Goal: Contribute content: Add original content to the website for others to see

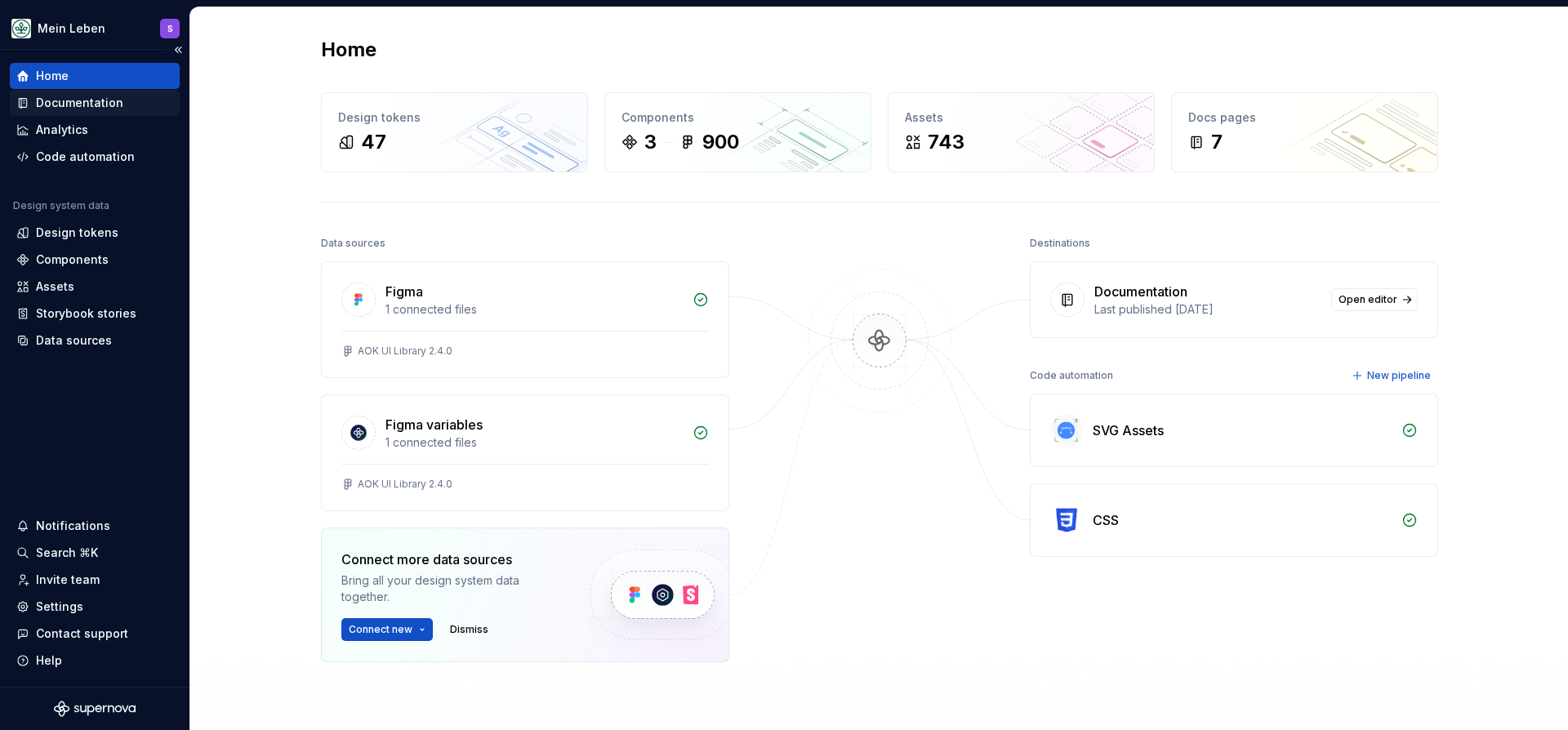
click at [84, 101] on div "Documentation" at bounding box center [79, 103] width 87 height 16
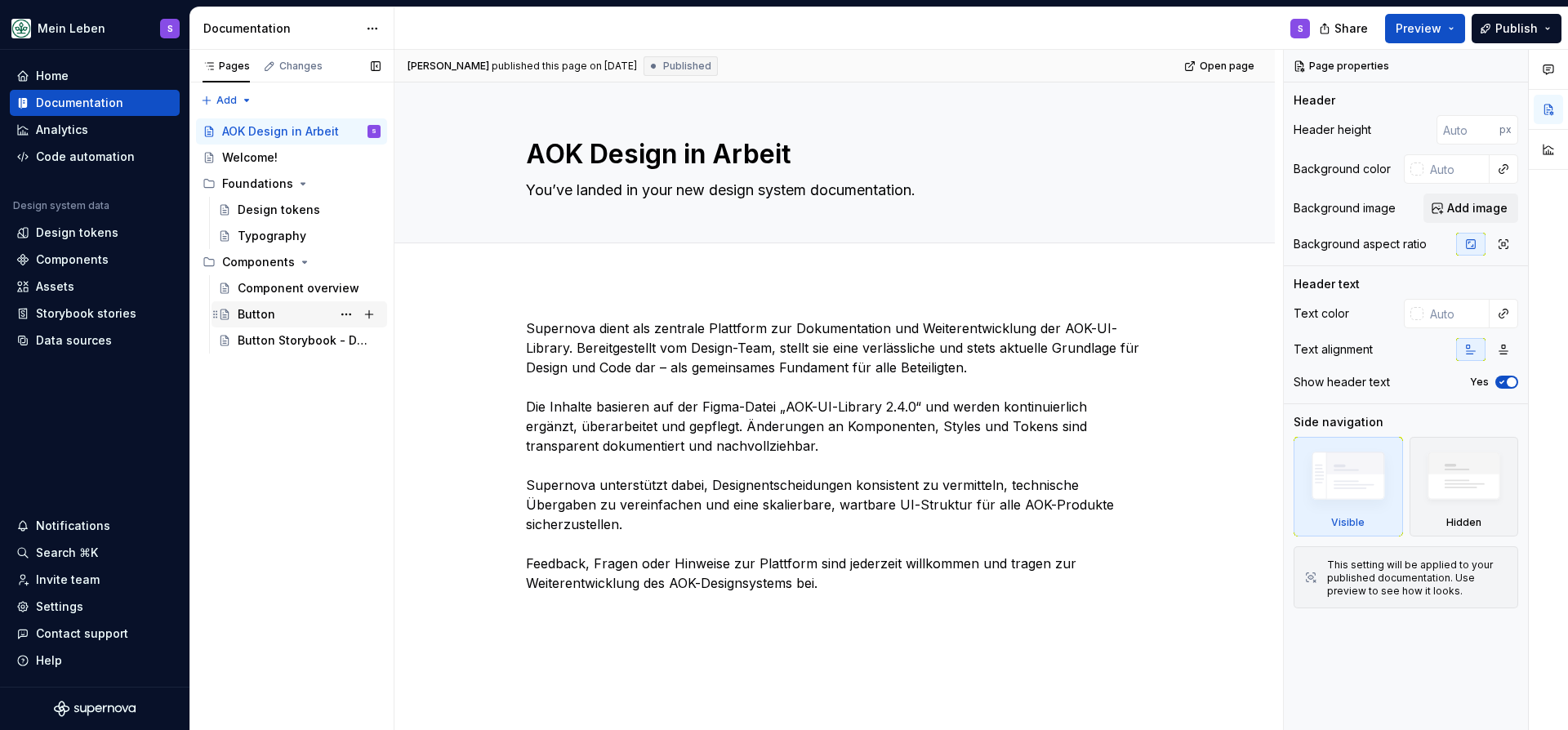
click at [270, 314] on div "Button" at bounding box center [256, 314] width 38 height 16
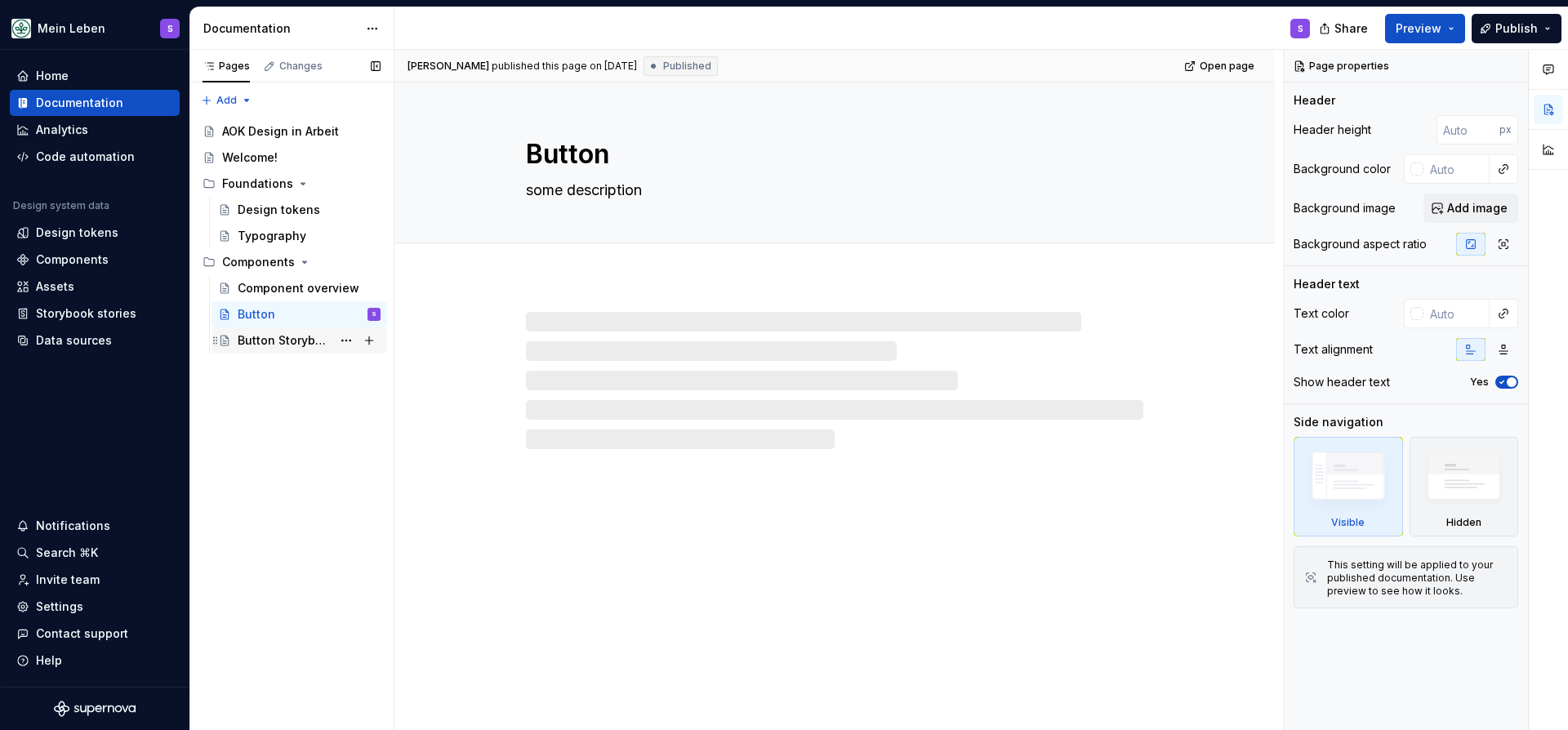
click at [266, 338] on div "Button Storybook - Durchstich!" at bounding box center [284, 341] width 94 height 16
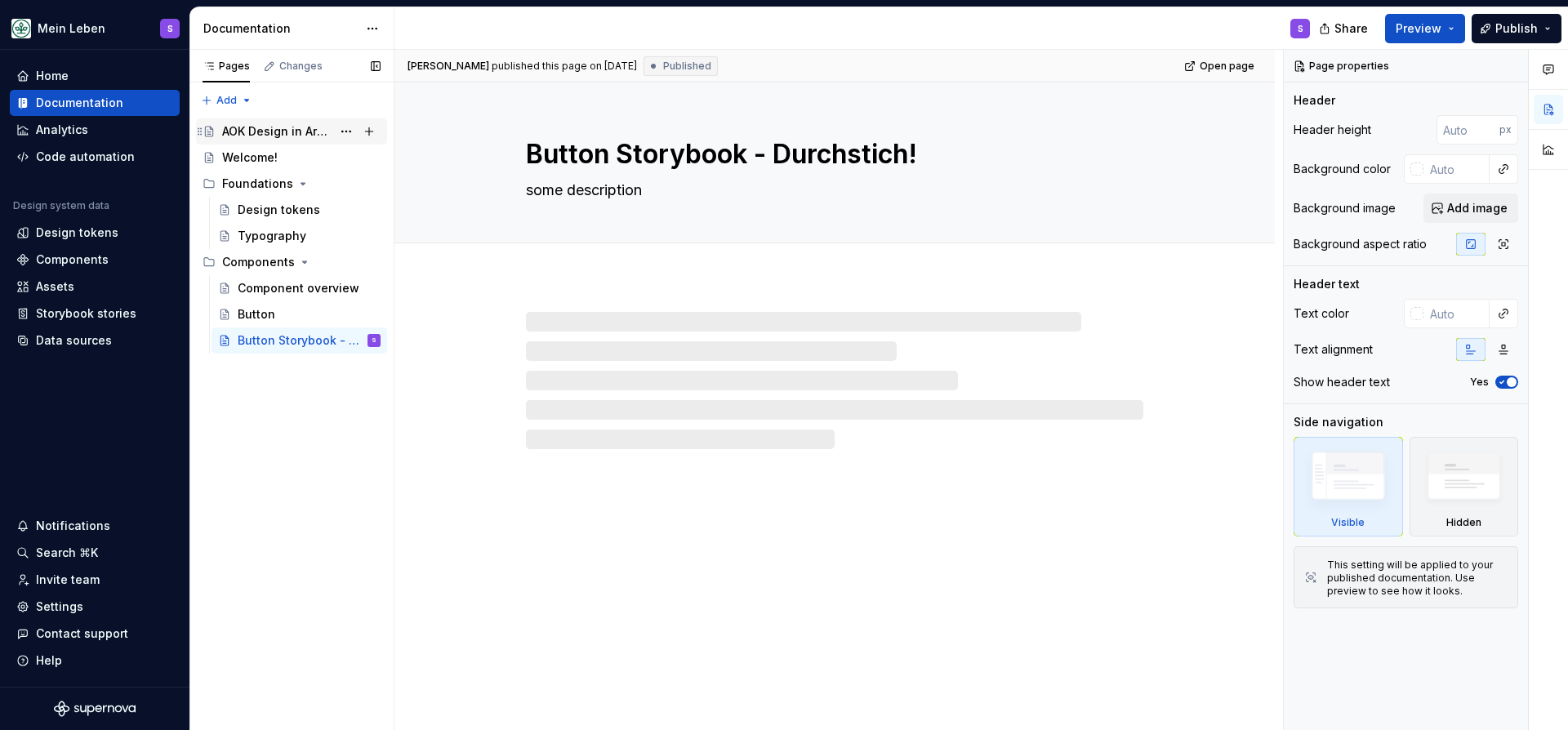
click at [287, 139] on div "AOK Design in Arbeit" at bounding box center [300, 131] width 158 height 23
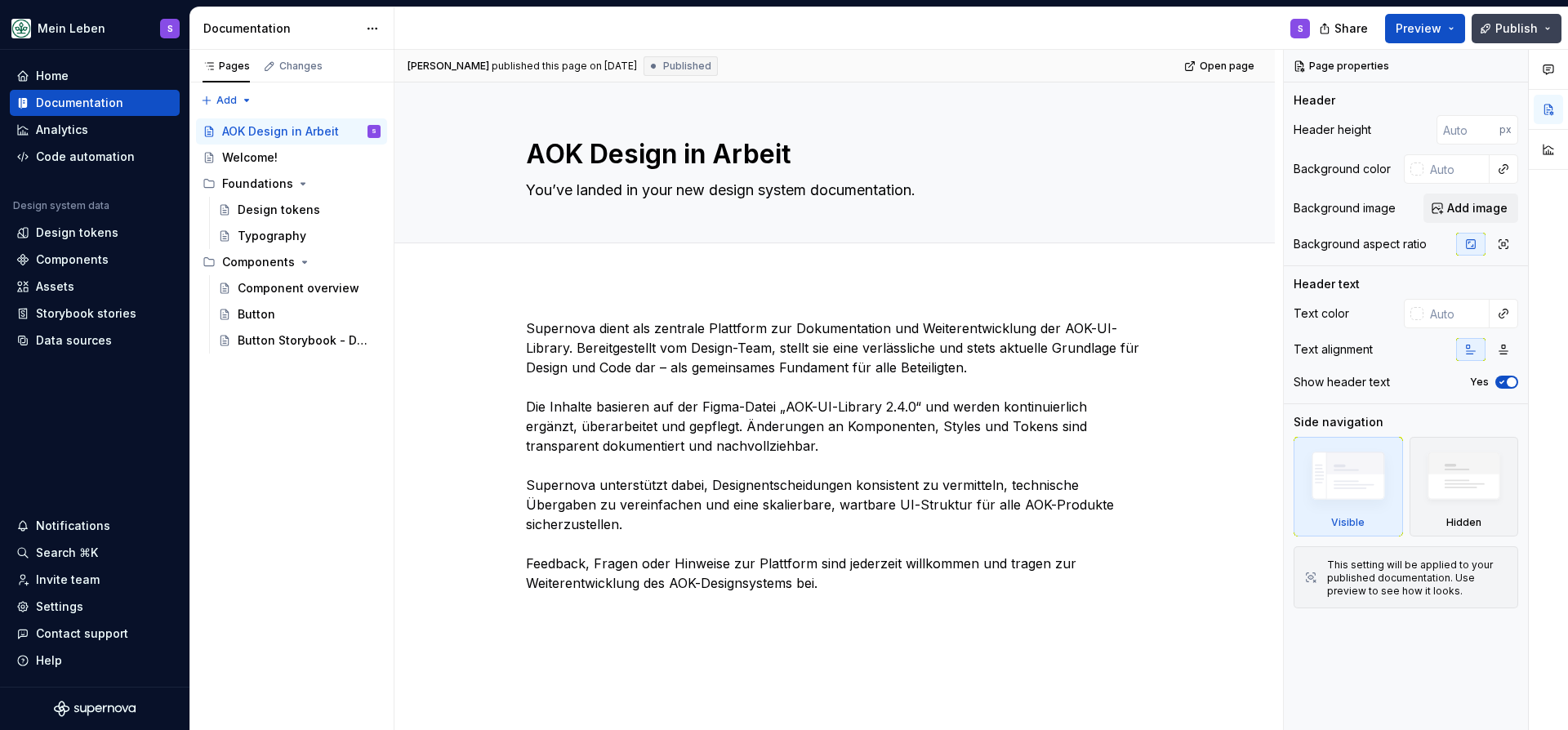
click at [1559, 20] on button "Publish" at bounding box center [1516, 28] width 90 height 29
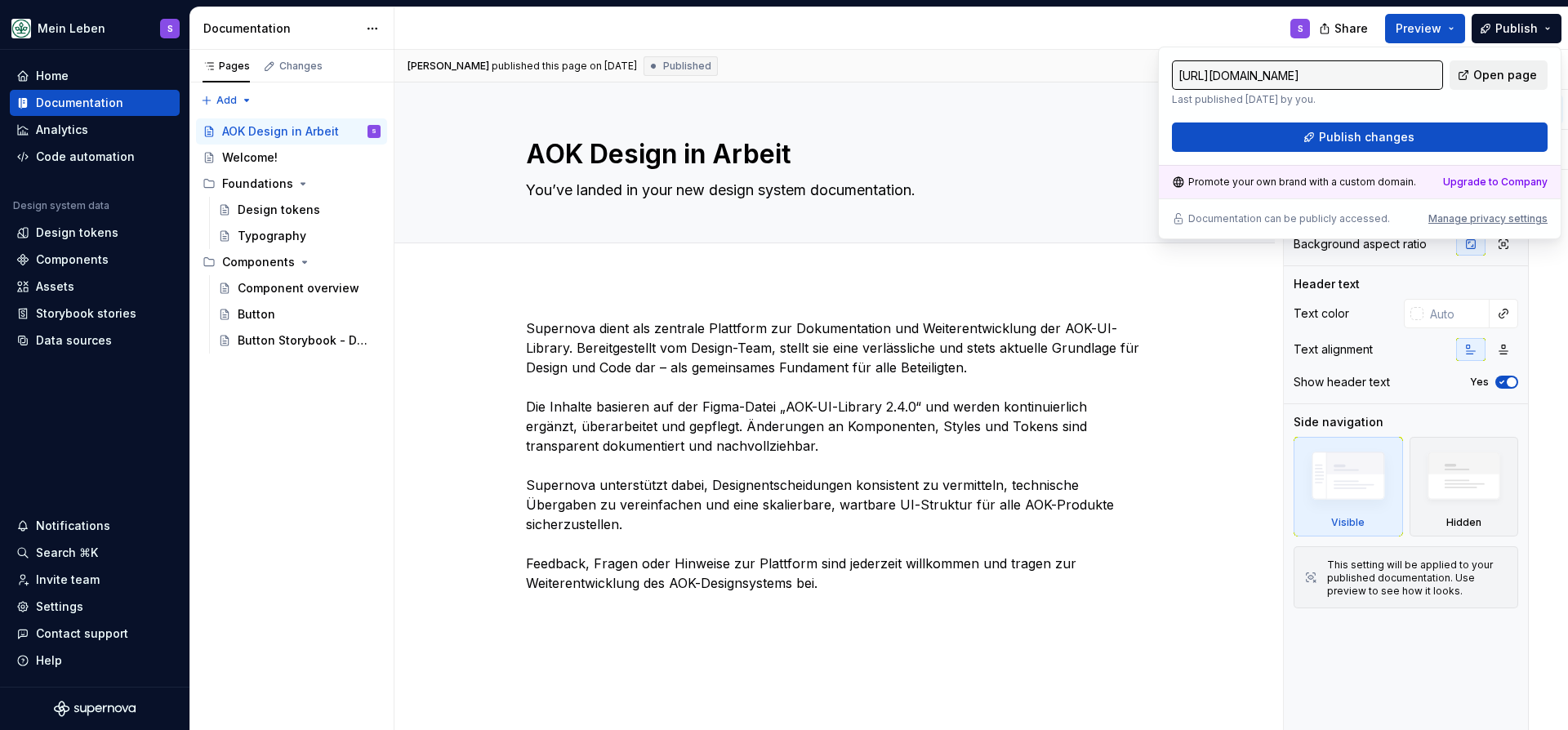
click at [1489, 71] on span "Open page" at bounding box center [1505, 75] width 64 height 16
click at [657, 180] on textarea "You’ve landed in your new design system documentation." at bounding box center [832, 190] width 617 height 27
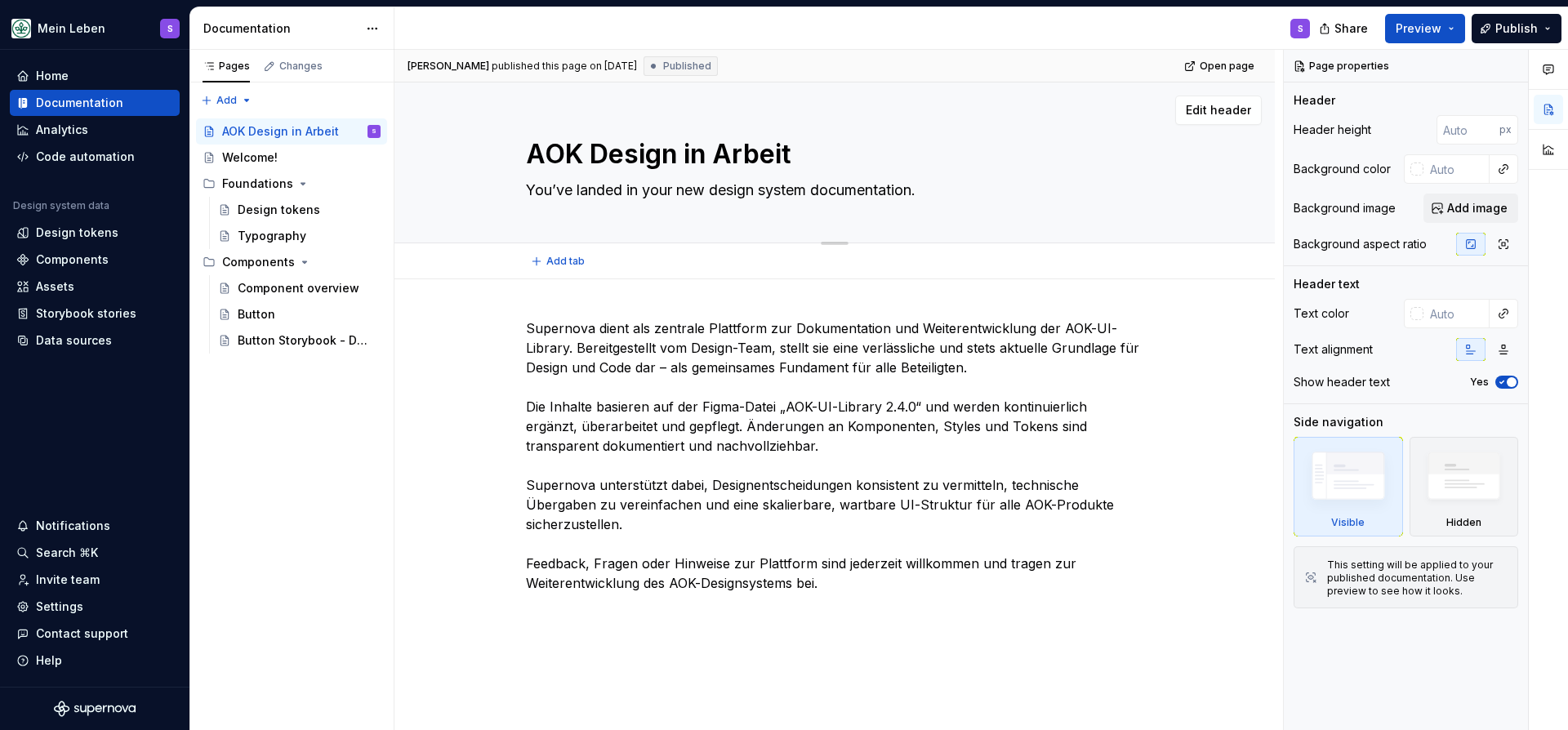
type textarea "*"
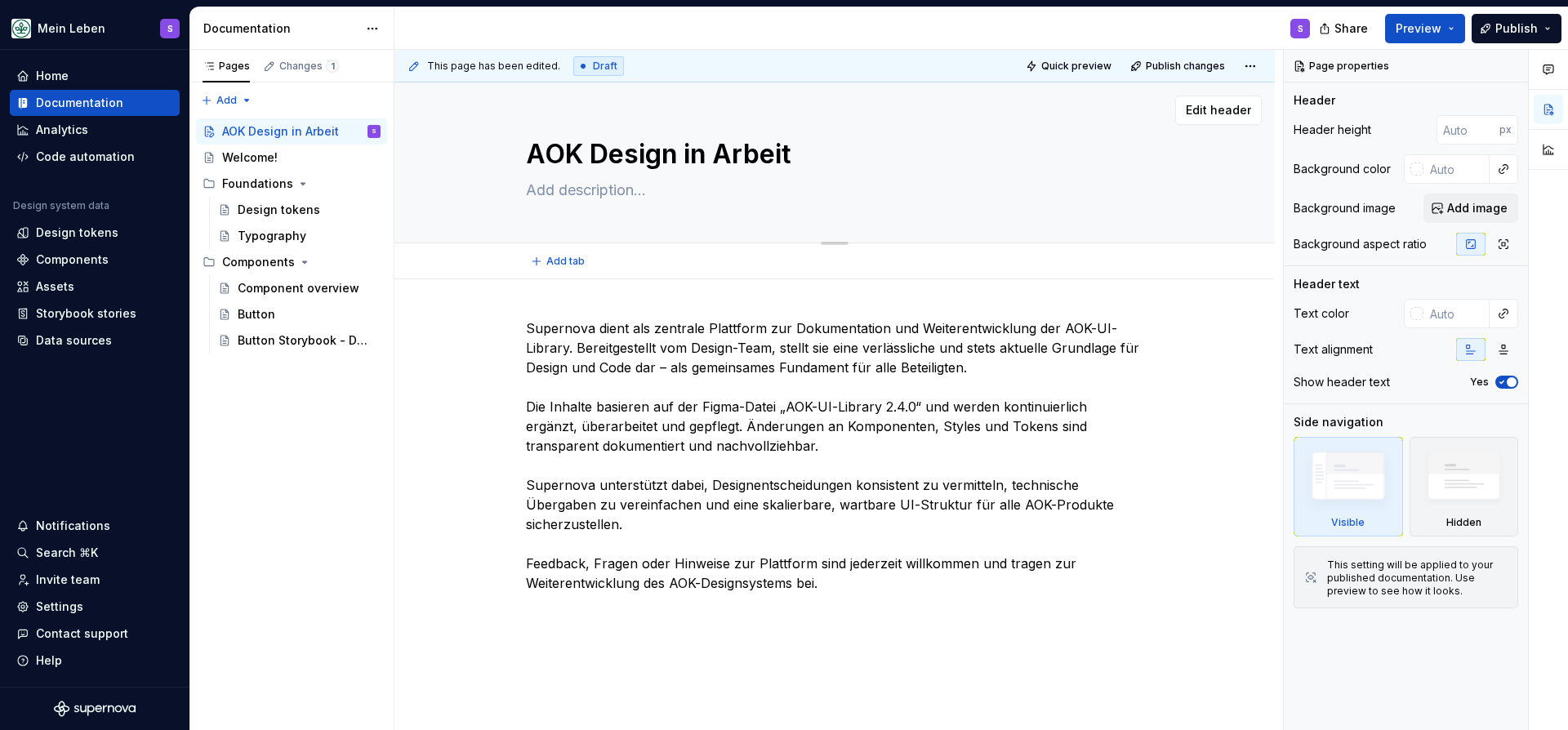
type textarea "*"
click at [677, 154] on textarea "AOK Design in Arbeit" at bounding box center [832, 154] width 617 height 39
click at [682, 155] on textarea "AOK Design in Arbeit" at bounding box center [832, 154] width 617 height 39
type textarea "*"
type textarea "AOK Design in Arbeit"
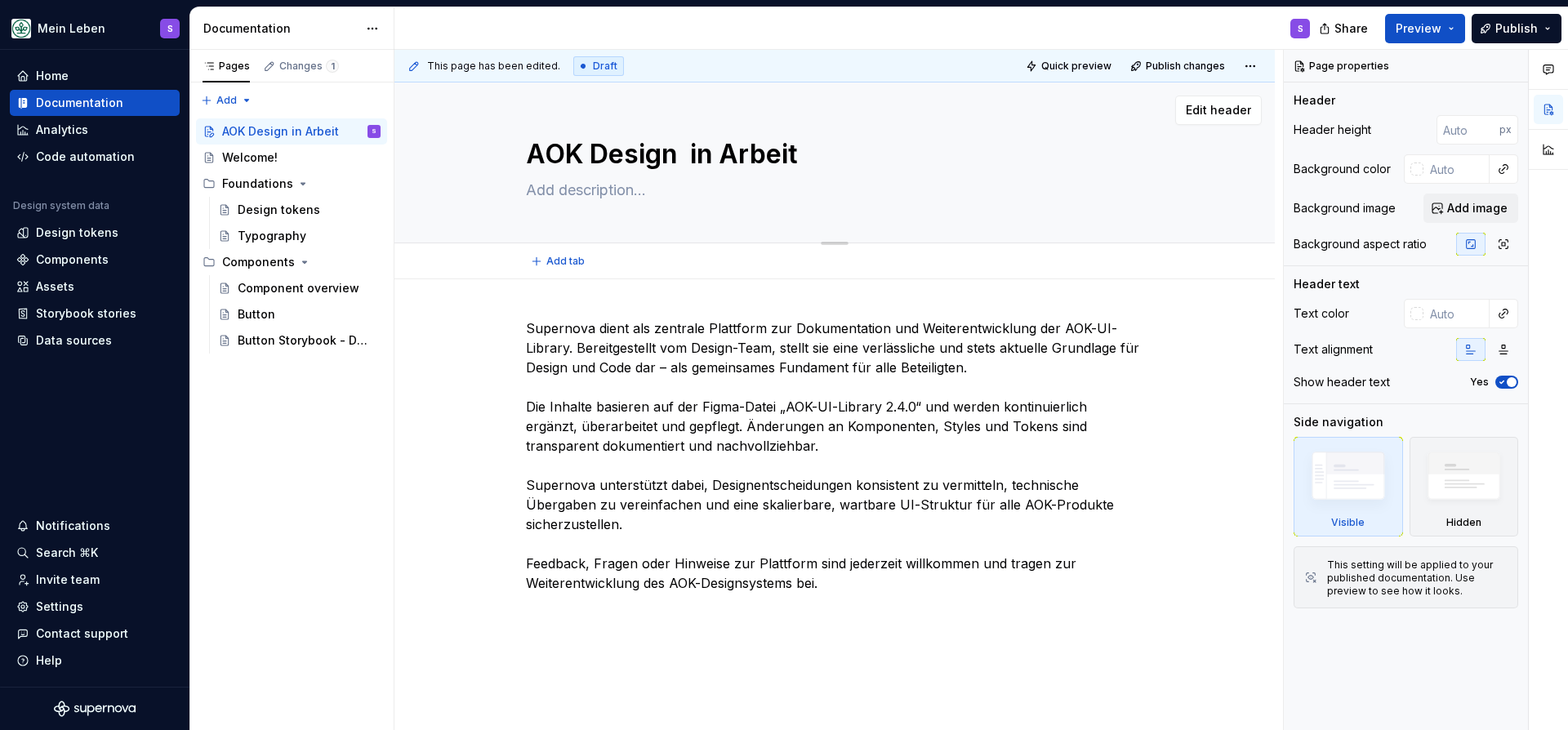
type textarea "*"
type textarea "AOK Design S in Arbeit"
type textarea "*"
type textarea "AOK Design Sy in Arbeit"
type textarea "*"
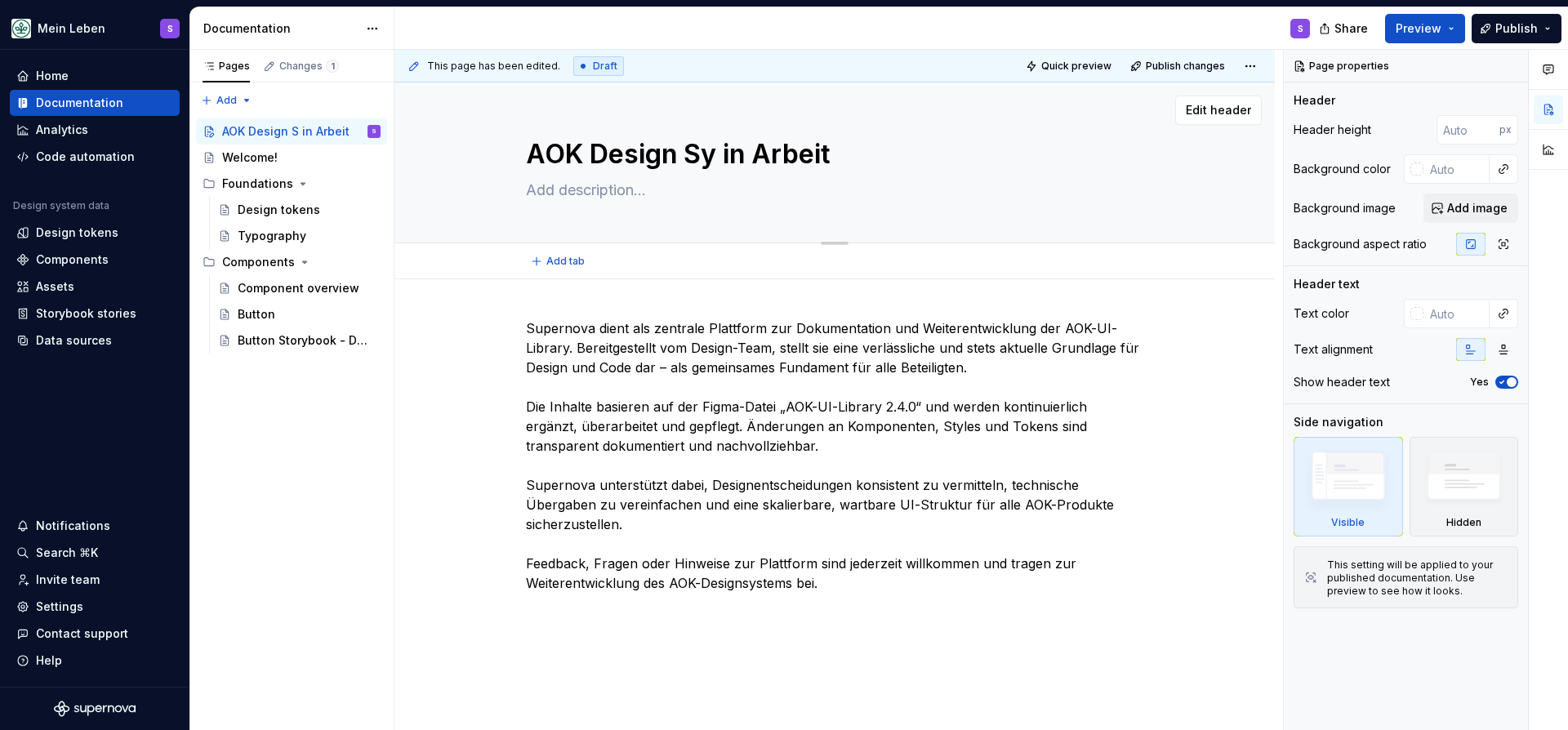
type textarea "AOK Design Sys in Arbeit"
type textarea "*"
type textarea "AOK Design Syst in Arbeit"
type textarea "*"
type textarea "AOK Design Syste in Arbeit"
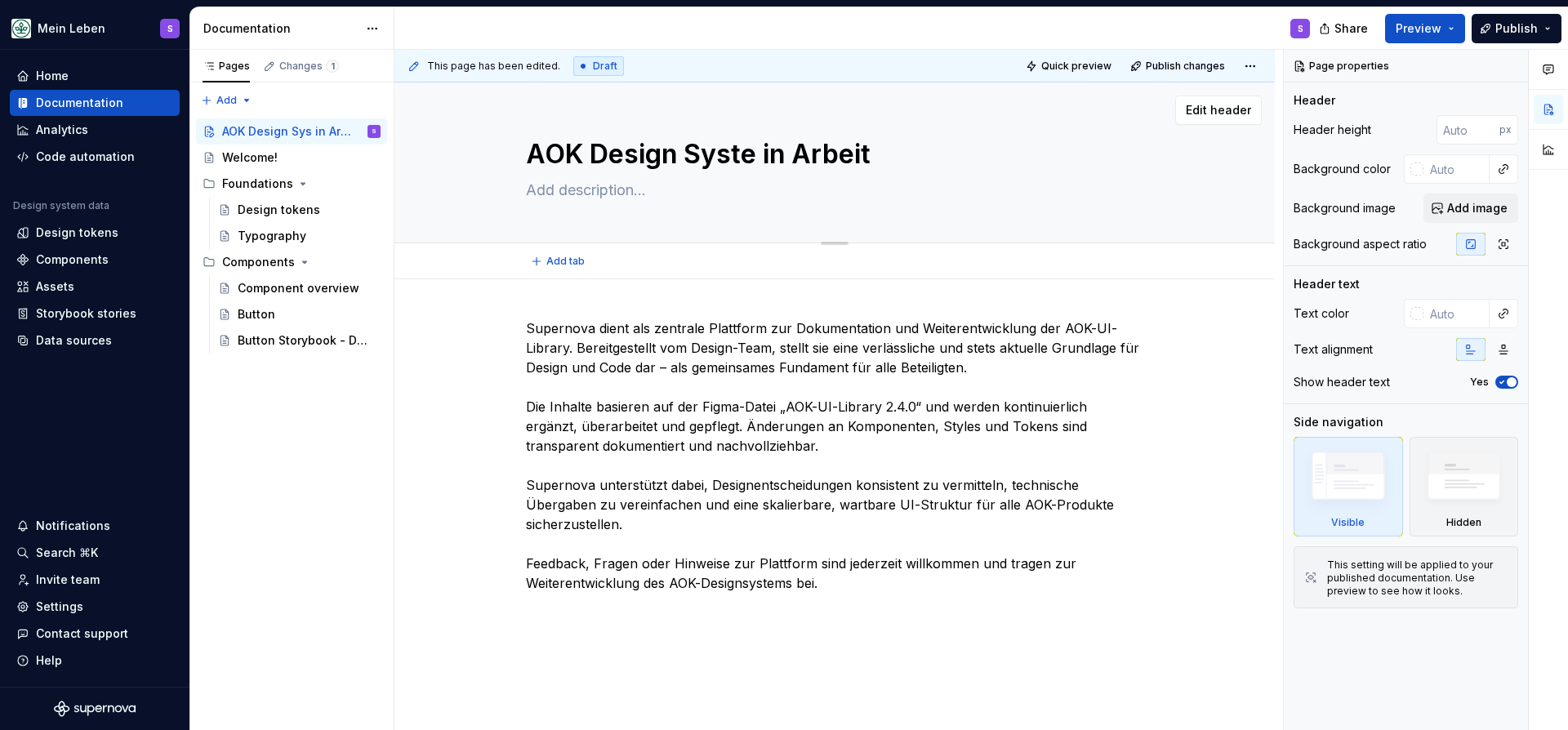
type textarea "*"
type textarea "AOK Design System in Arbeit"
type textarea "*"
type textarea "AOK Design System in Arbeit"
type textarea "*"
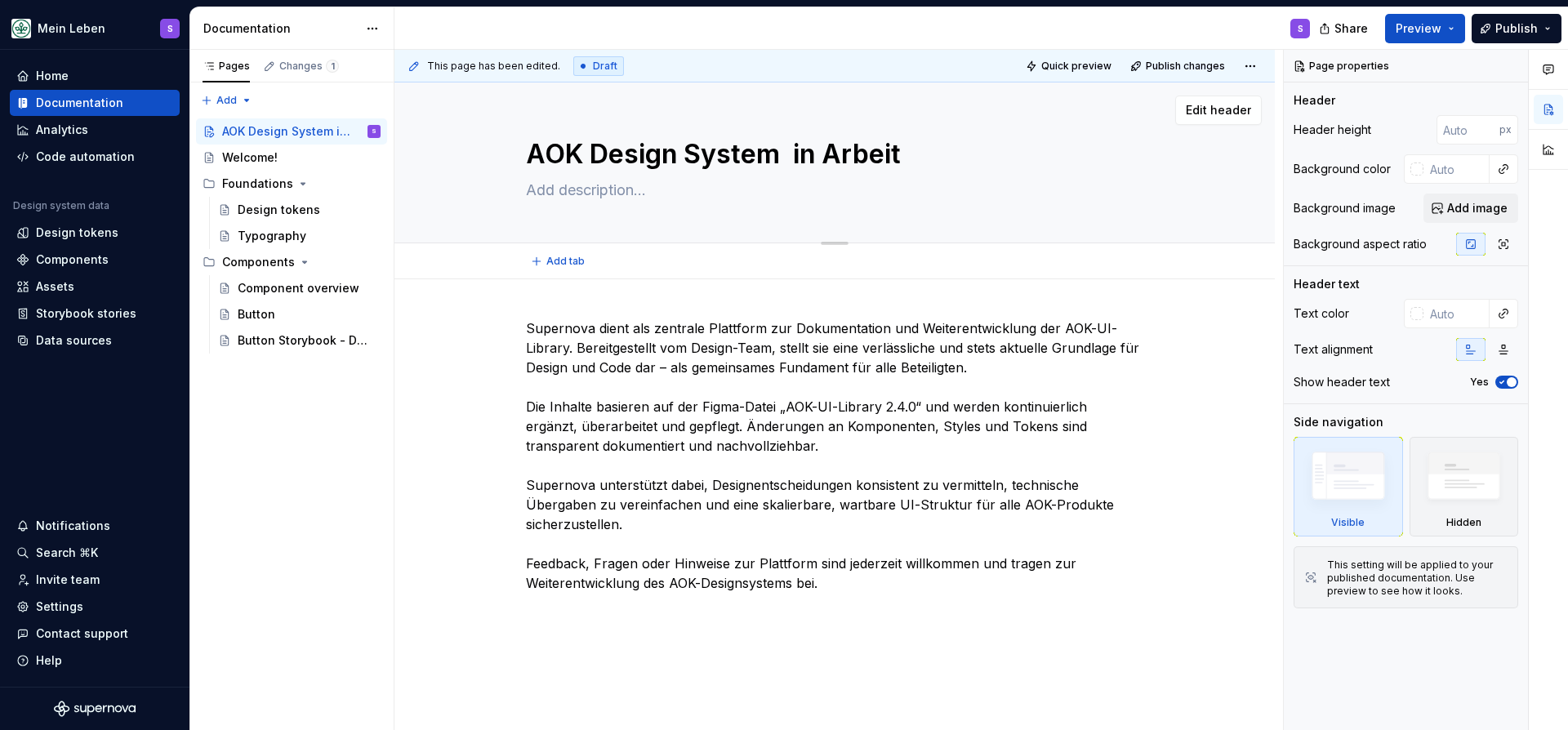
type textarea "AOK Design System in Arbeit"
type textarea "*"
type textarea "AOK Design System in Arbeit"
click at [1170, 71] on span "Publish changes" at bounding box center [1185, 66] width 79 height 13
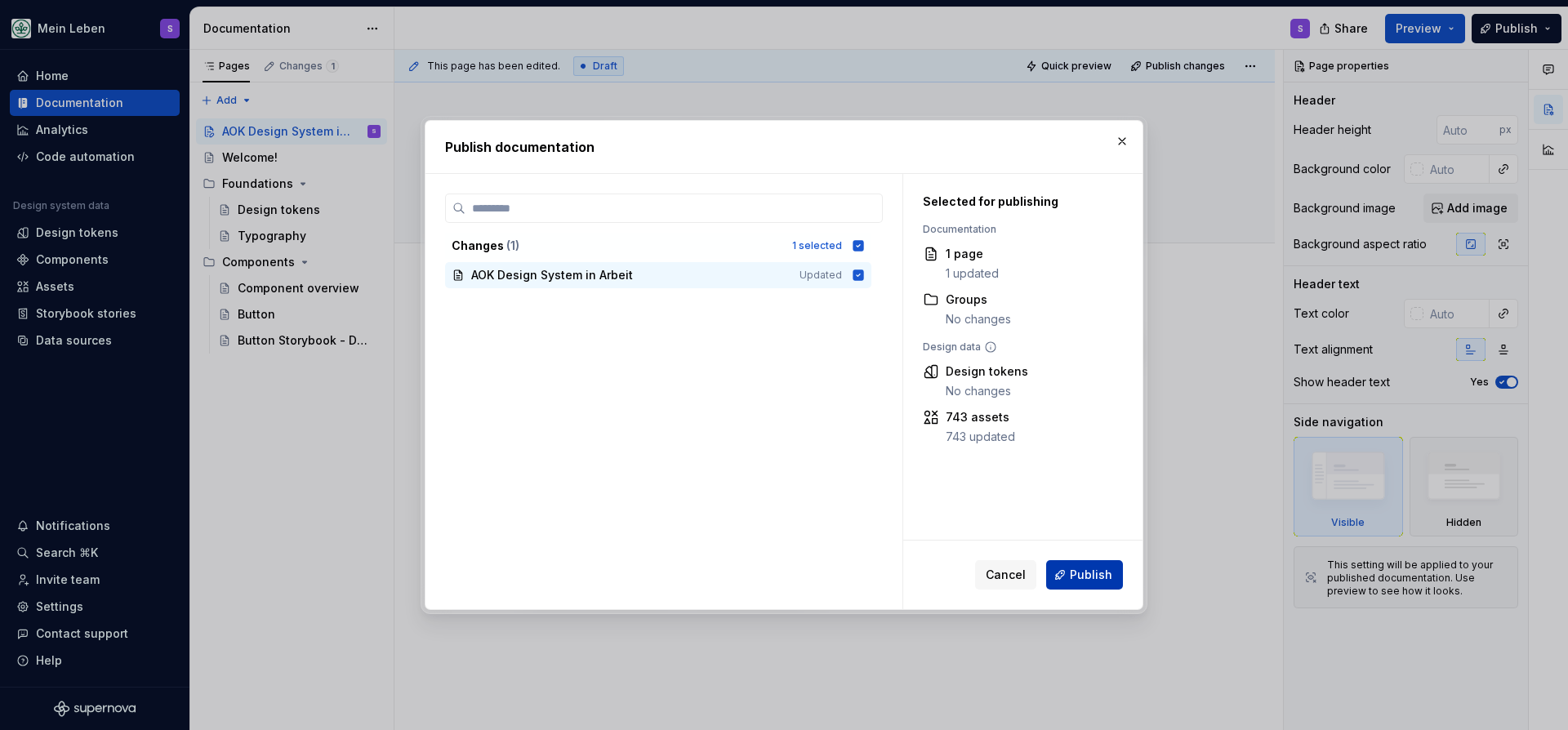
click at [1067, 573] on button "Publish" at bounding box center [1084, 575] width 77 height 29
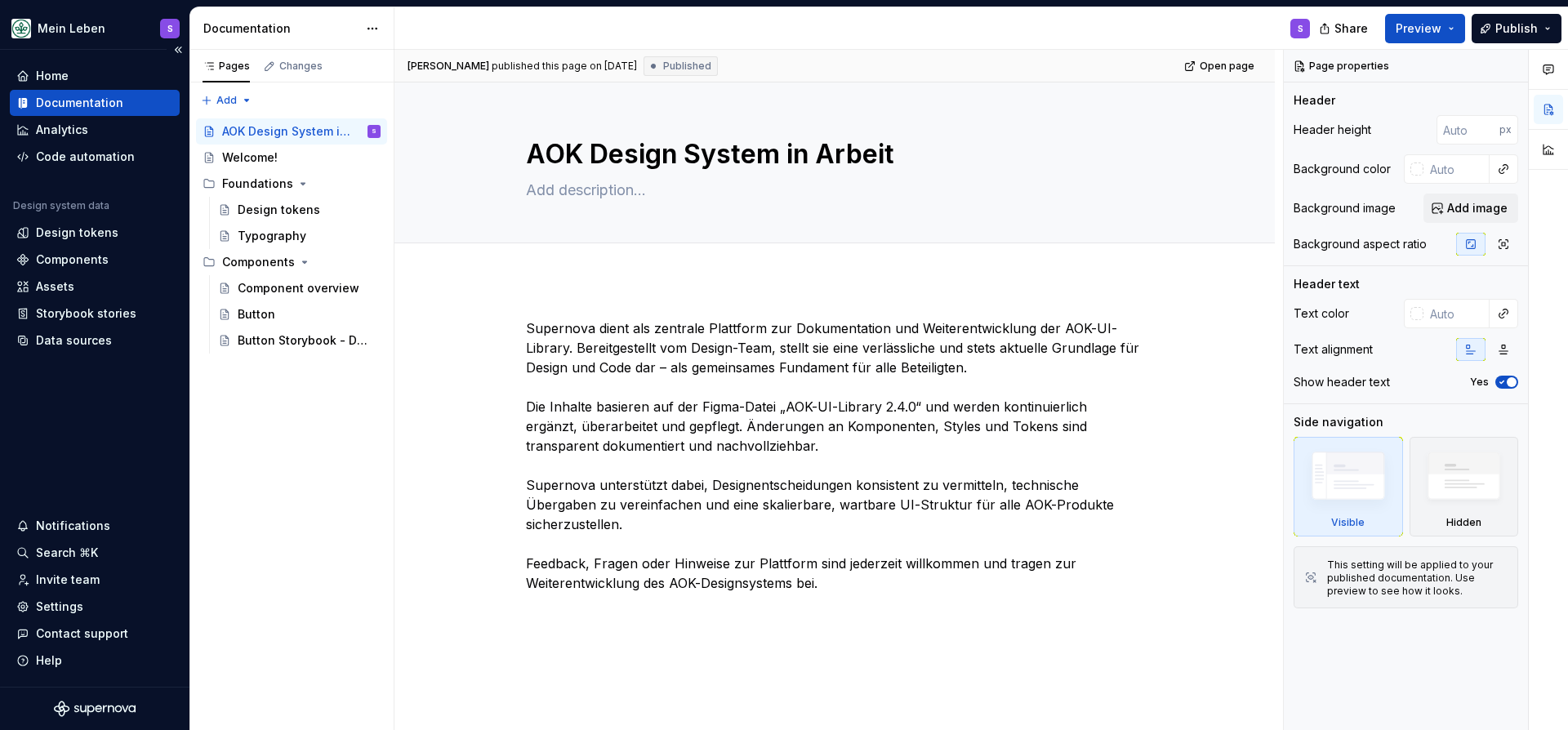
type textarea "*"
click at [1039, 326] on p "Supernova dient als zentrale Plattform zur Dokumentation und Weiterentwicklung …" at bounding box center [834, 456] width 617 height 275
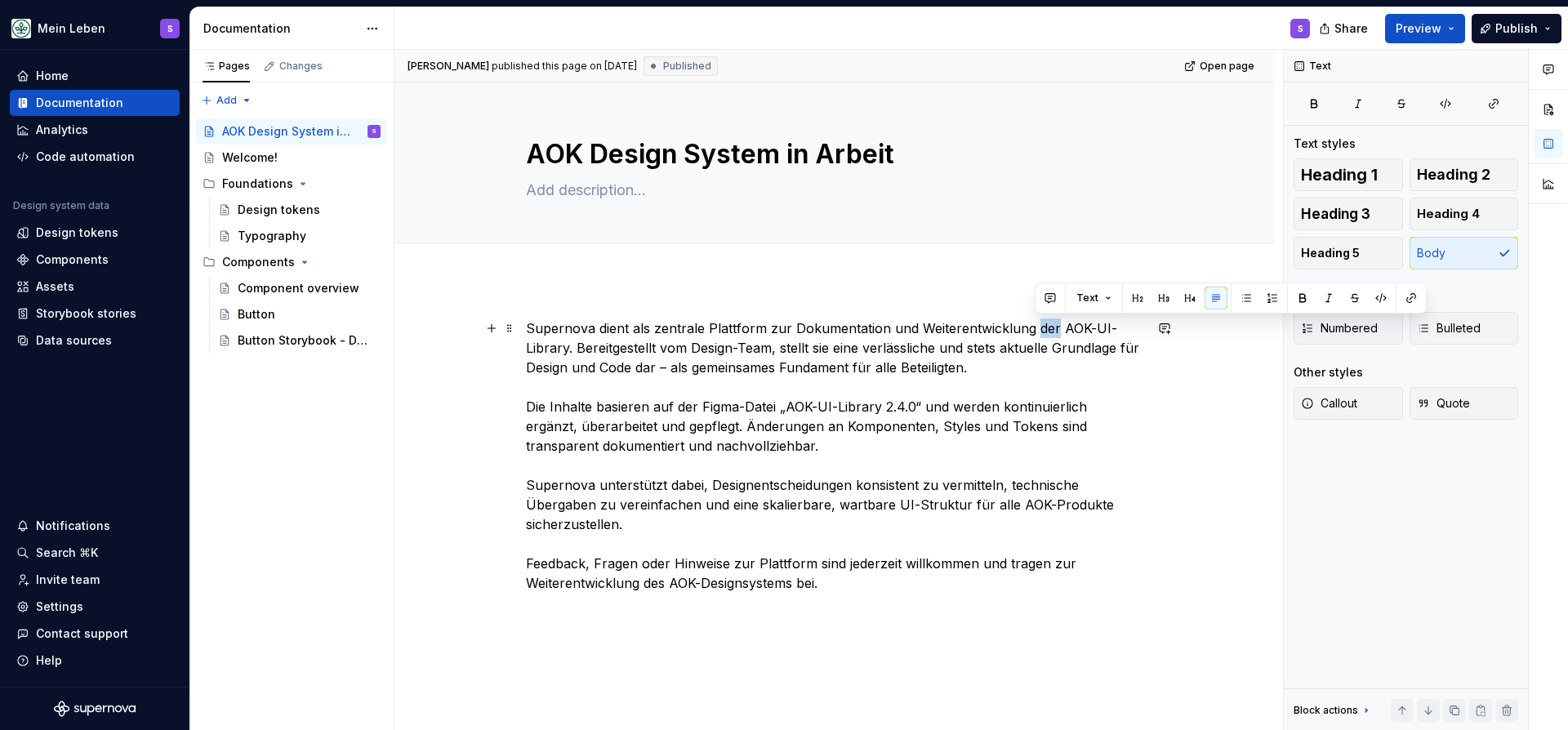
click at [1039, 326] on p "Supernova dient als zentrale Plattform zur Dokumentation und Weiterentwicklung …" at bounding box center [834, 456] width 617 height 275
click at [1049, 326] on p "Supernova dient als zentrale Plattform zur Dokumentation und Weiterentwicklung …" at bounding box center [834, 456] width 617 height 275
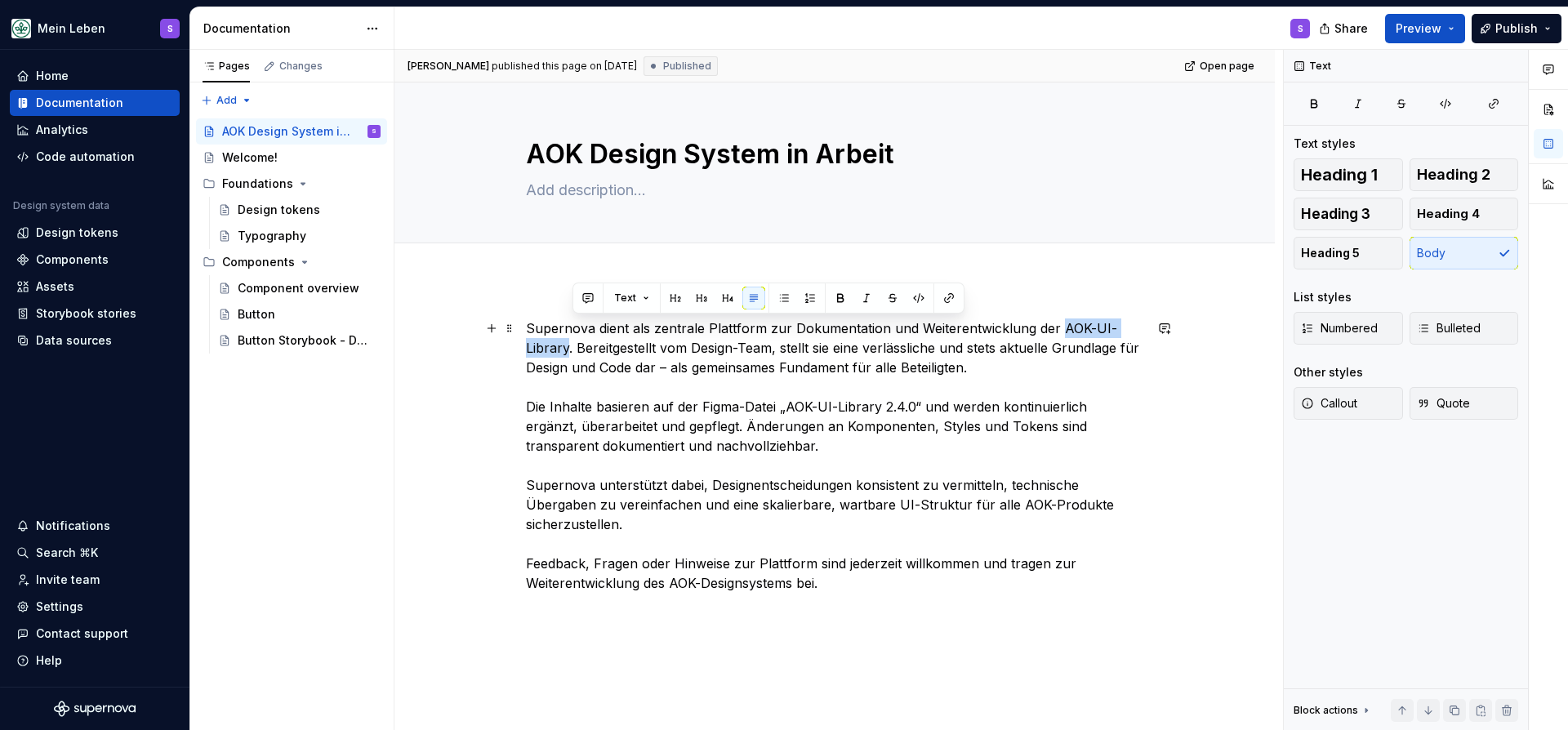
drag, startPoint x: 1060, startPoint y: 326, endPoint x: 577, endPoint y: 354, distance: 483.8
click at [573, 354] on p "Supernova dient als zentrale Plattform zur Dokumentation und Weiterentwicklung …" at bounding box center [834, 456] width 617 height 275
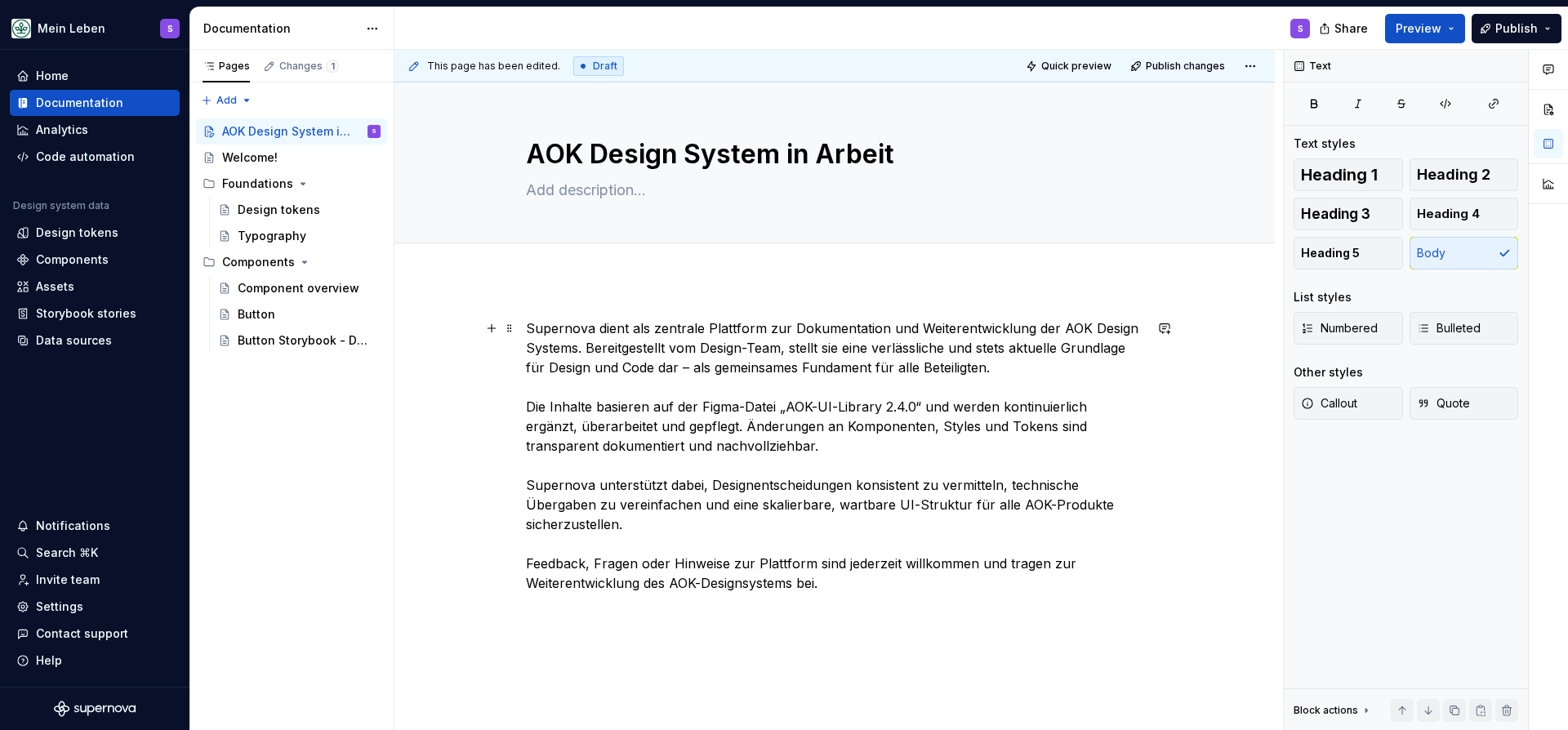
click at [1000, 367] on p "Supernova dient als zentrale Plattform zur Dokumentation und Weiterentwicklung …" at bounding box center [834, 456] width 617 height 275
click at [1052, 331] on p "Supernova dient als zentrale Plattform zur Dokumentation und Weiterentwicklung …" at bounding box center [834, 456] width 617 height 275
click at [1034, 374] on p "Supernova dient als zentrale Plattform zur Dokumentation und Weiterentwicklung …" at bounding box center [834, 456] width 617 height 275
click at [699, 348] on p "Supernova dient als zentrale Plattform zur Dokumentation und Weiterentwicklung …" at bounding box center [834, 456] width 617 height 275
click at [1086, 362] on p "Supernova dient als zentrale Plattform zur Dokumentation und Weiterentwicklung …" at bounding box center [834, 456] width 617 height 275
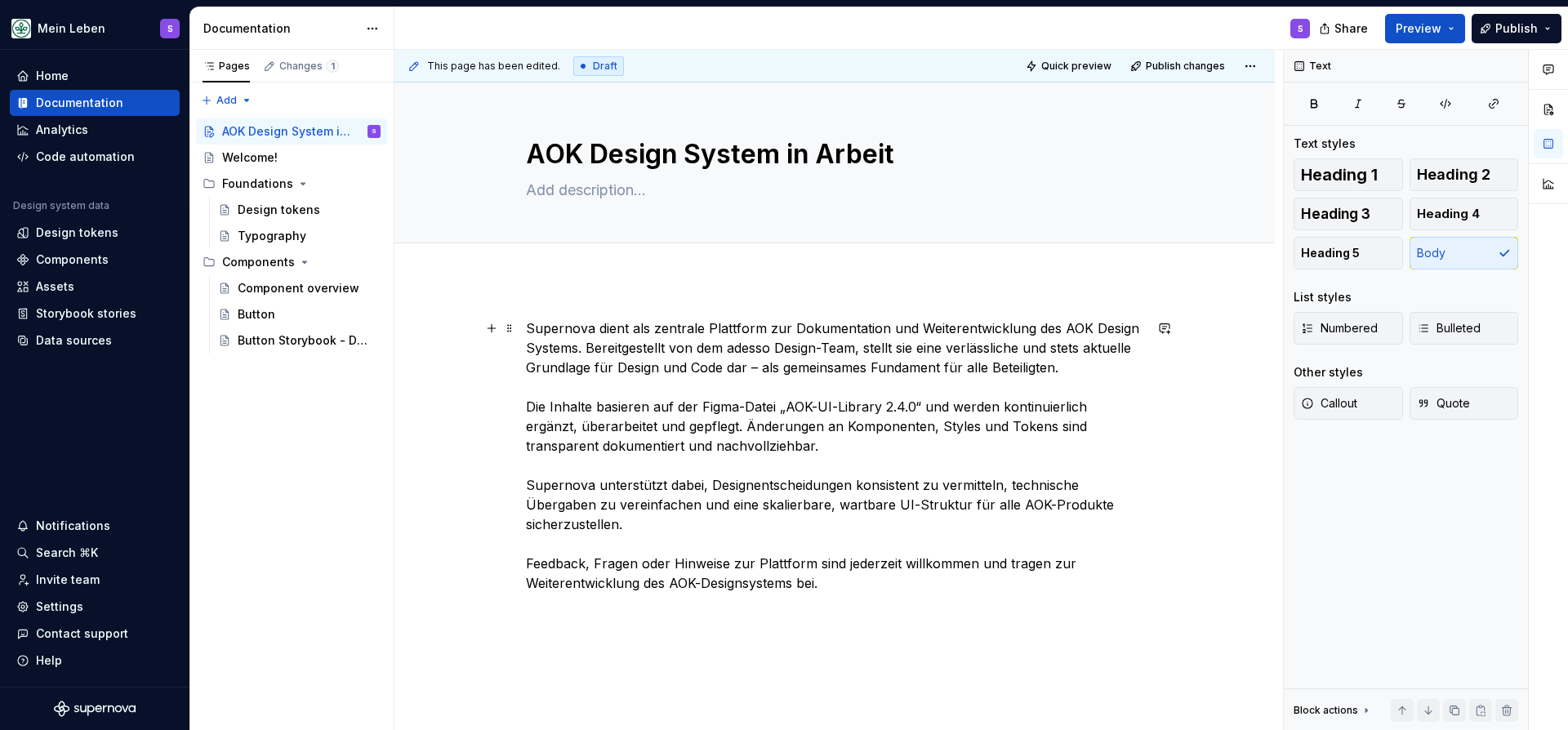
click at [1007, 372] on p "Supernova dient als zentrale Plattform zur Dokumentation und Weiterentwicklung …" at bounding box center [834, 456] width 617 height 275
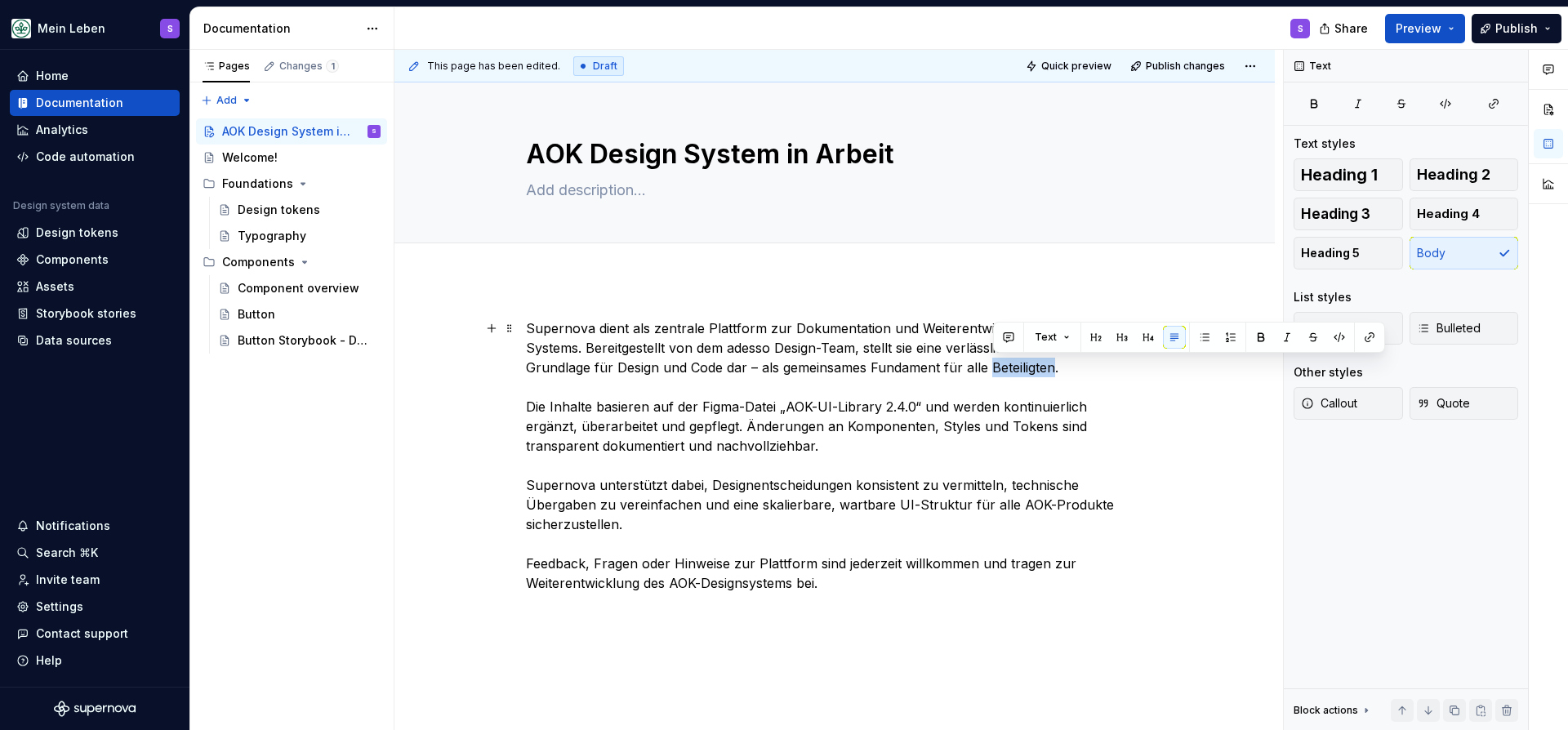
click at [1007, 372] on p "Supernova dient als zentrale Plattform zur Dokumentation und Weiterentwicklung …" at bounding box center [834, 456] width 617 height 275
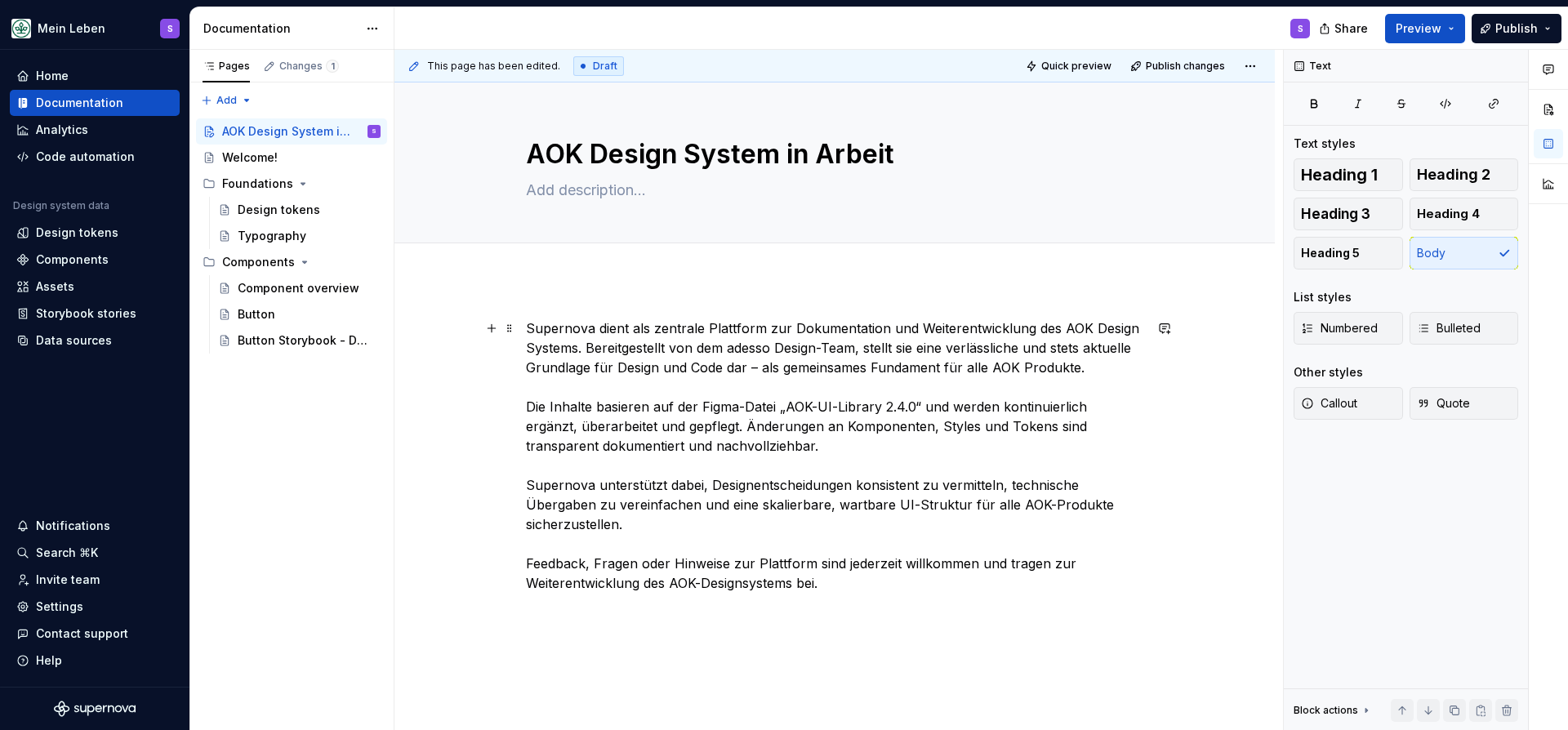
click at [1125, 362] on p "Supernova dient als zentrale Plattform zur Dokumentation und Weiterentwicklung …" at bounding box center [834, 456] width 617 height 275
click at [770, 448] on p "Supernova dient als zentrale Plattform zur Dokumentation und Weiterentwicklung …" at bounding box center [834, 456] width 617 height 275
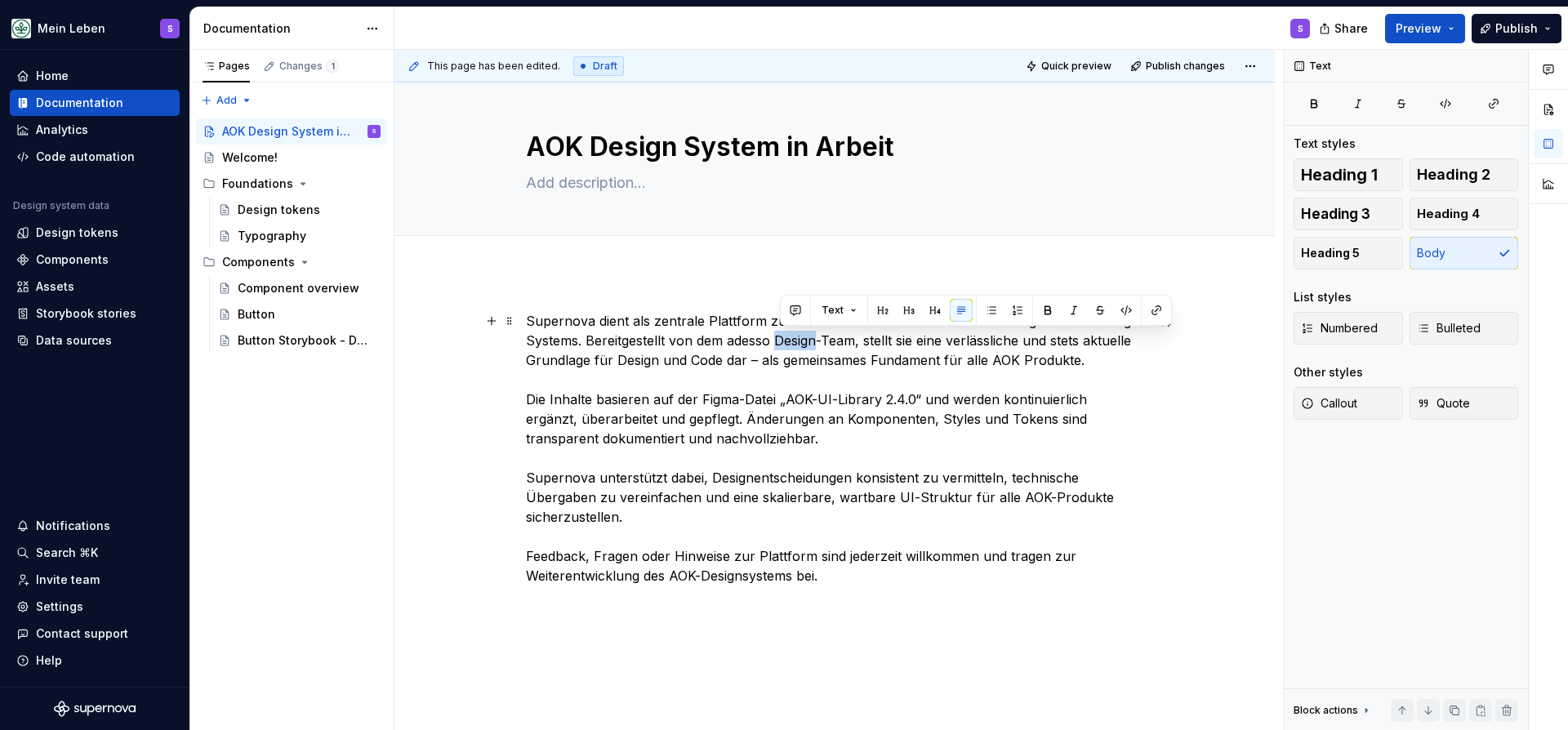
drag, startPoint x: 783, startPoint y: 347, endPoint x: 819, endPoint y: 344, distance: 36.1
click at [819, 344] on p "Supernova dient als zentrale Plattform zur Dokumentation und Weiterentwicklung …" at bounding box center [834, 449] width 617 height 275
click at [819, 448] on p "Supernova dient als zentrale Plattform zur Dokumentation und Weiterentwicklung …" at bounding box center [834, 449] width 617 height 275
click at [908, 342] on p "Supernova dient als zentrale Plattform zur Dokumentation und Weiterentwicklung …" at bounding box center [834, 449] width 617 height 275
click at [905, 343] on p "Supernova dient als zentrale Plattform zur Dokumentation und Weiterentwicklung …" at bounding box center [834, 449] width 617 height 275
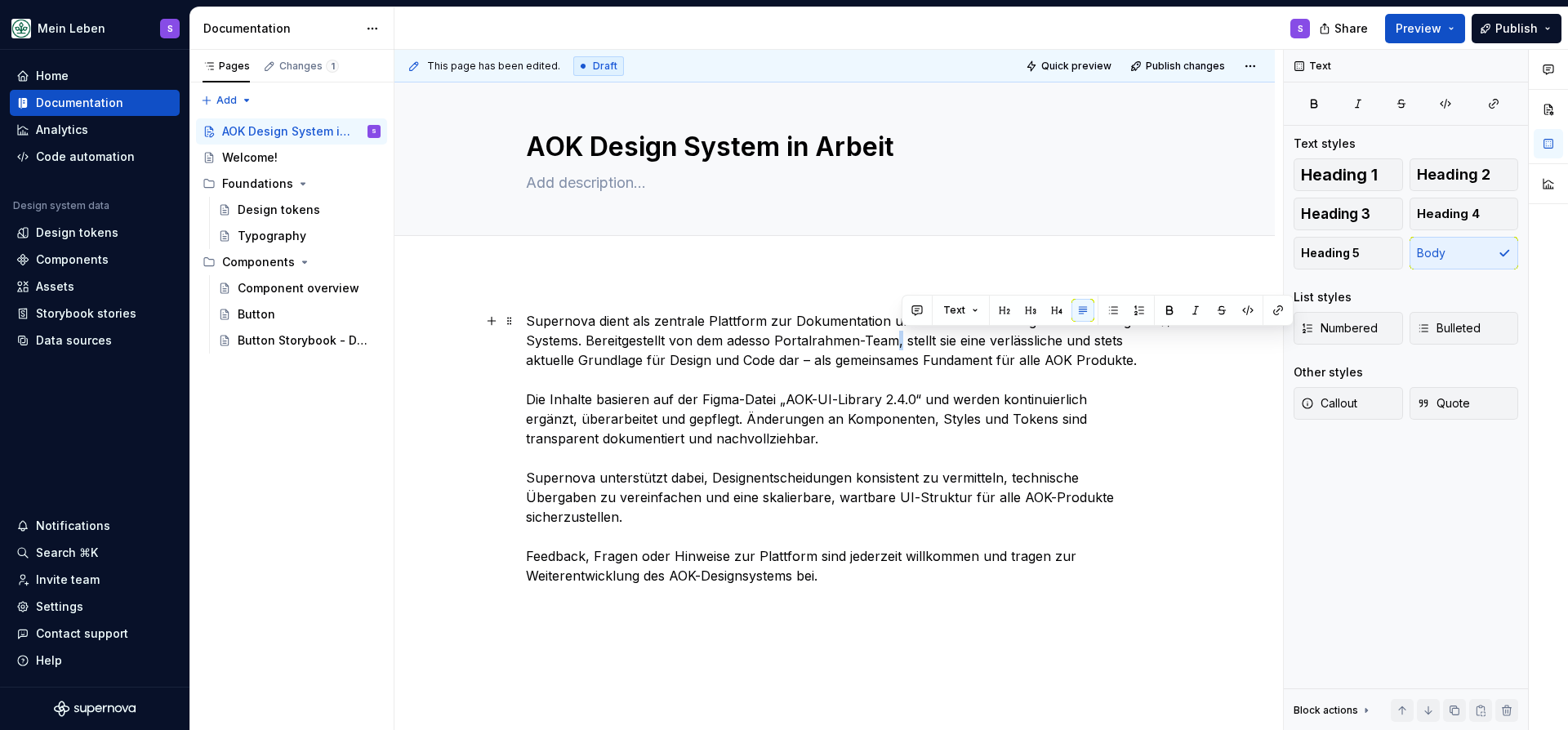
click at [906, 346] on p "Supernova dient als zentrale Plattform zur Dokumentation und Weiterentwicklung …" at bounding box center [834, 449] width 617 height 275
click at [904, 342] on p "Supernova dient als zentrale Plattform zur Dokumentation und Weiterentwicklung …" at bounding box center [834, 449] width 617 height 275
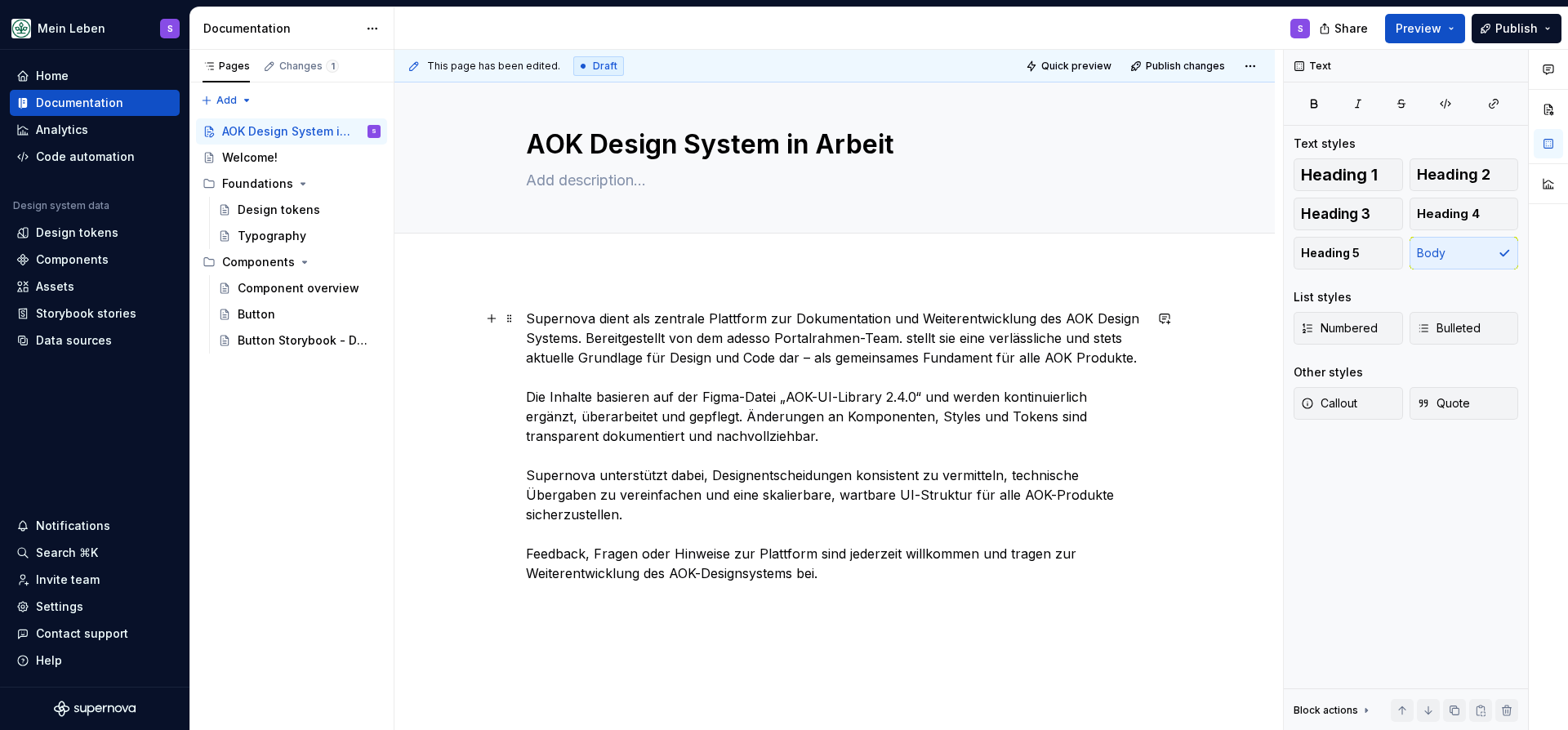
click at [583, 335] on p "Supernova dient als zentrale Plattform zur Dokumentation und Weiterentwicklung …" at bounding box center [834, 446] width 617 height 275
click at [588, 335] on p "Supernova dient als zentrale Plattform zur Dokumentation und Weiterentwicklung …" at bounding box center [834, 446] width 617 height 275
click at [602, 335] on p "Supernova dient als zentrale Plattform zur Dokumentation und Weiterentwicklung …" at bounding box center [834, 446] width 617 height 275
click at [589, 340] on p "Supernova dient als zentrale Plattform zur Dokumentation und Weiterentwicklung …" at bounding box center [834, 446] width 617 height 275
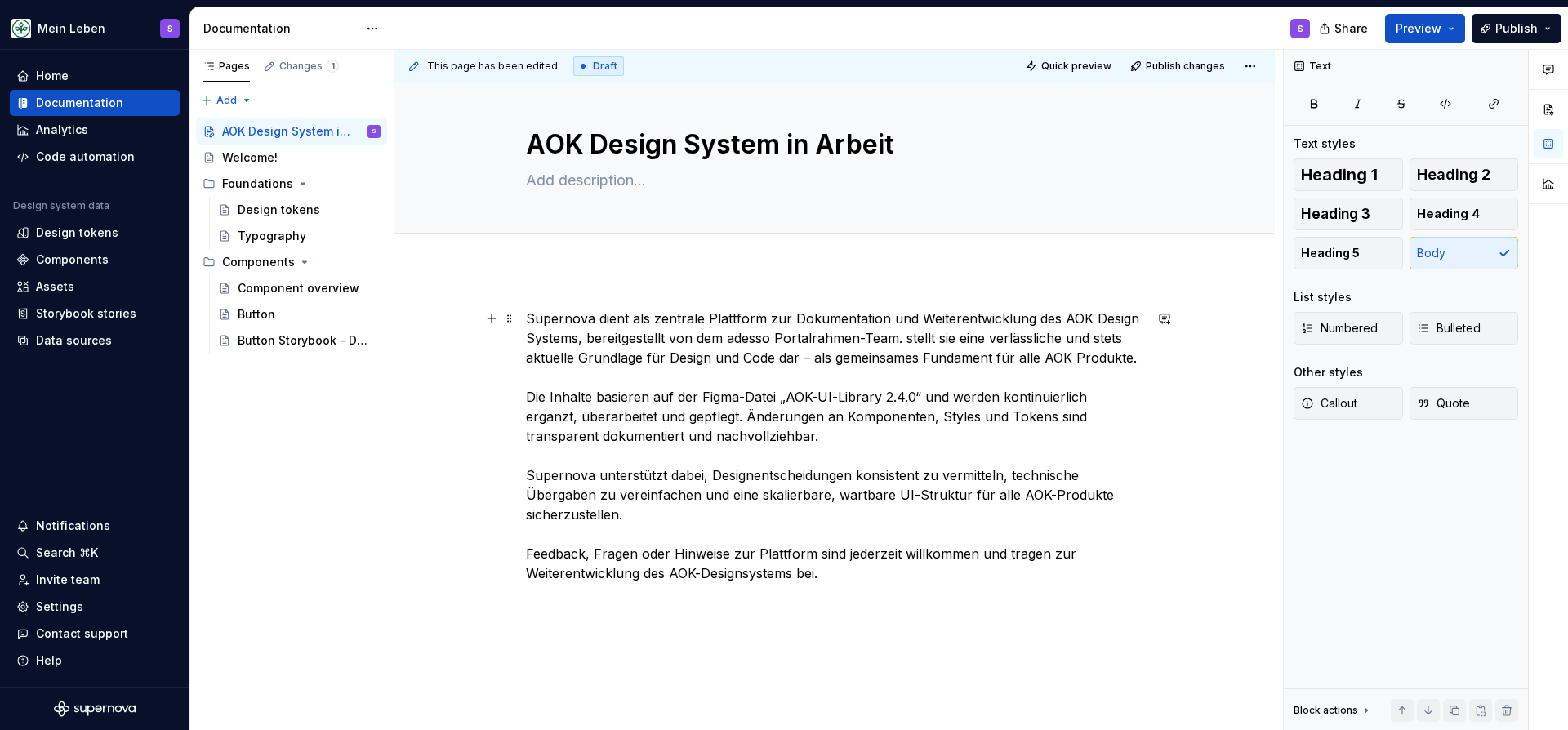
click at [916, 341] on p "Supernova dient als zentrale Plattform zur Dokumentation und Weiterentwicklung …" at bounding box center [834, 446] width 617 height 275
drag, startPoint x: 892, startPoint y: 376, endPoint x: 884, endPoint y: 377, distance: 8.1
click at [892, 376] on p "Supernova dient als zentrale Plattform zur Dokumentation und Weiterentwicklung …" at bounding box center [834, 446] width 617 height 275
drag, startPoint x: 960, startPoint y: 339, endPoint x: 912, endPoint y: 340, distance: 48.0
click at [912, 340] on p "Supernova dient als zentrale Plattform zur Dokumentation und Weiterentwicklung …" at bounding box center [834, 446] width 617 height 275
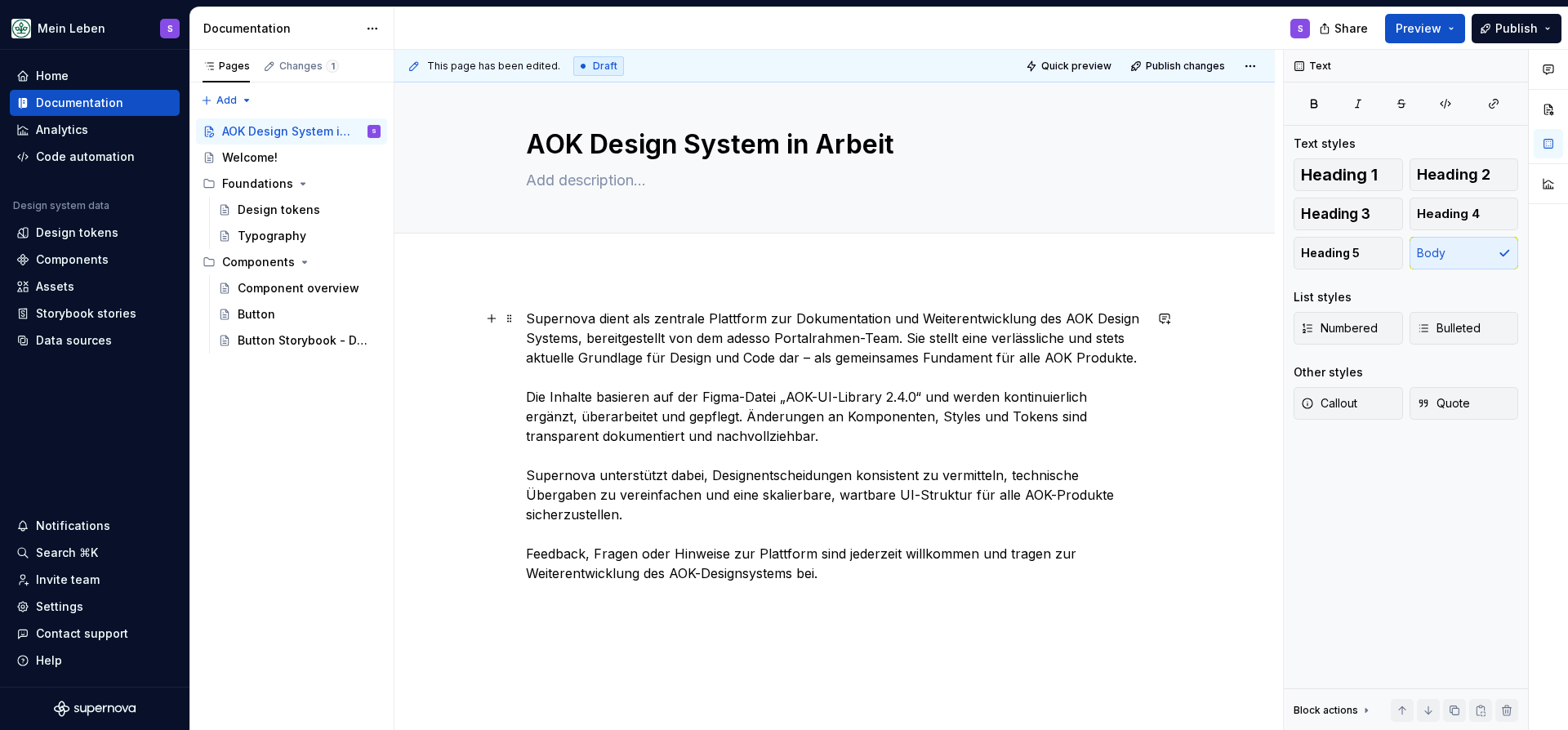
click at [1140, 362] on p "Supernova dient als zentrale Plattform zur Dokumentation und Weiterentwicklung …" at bounding box center [834, 446] width 617 height 275
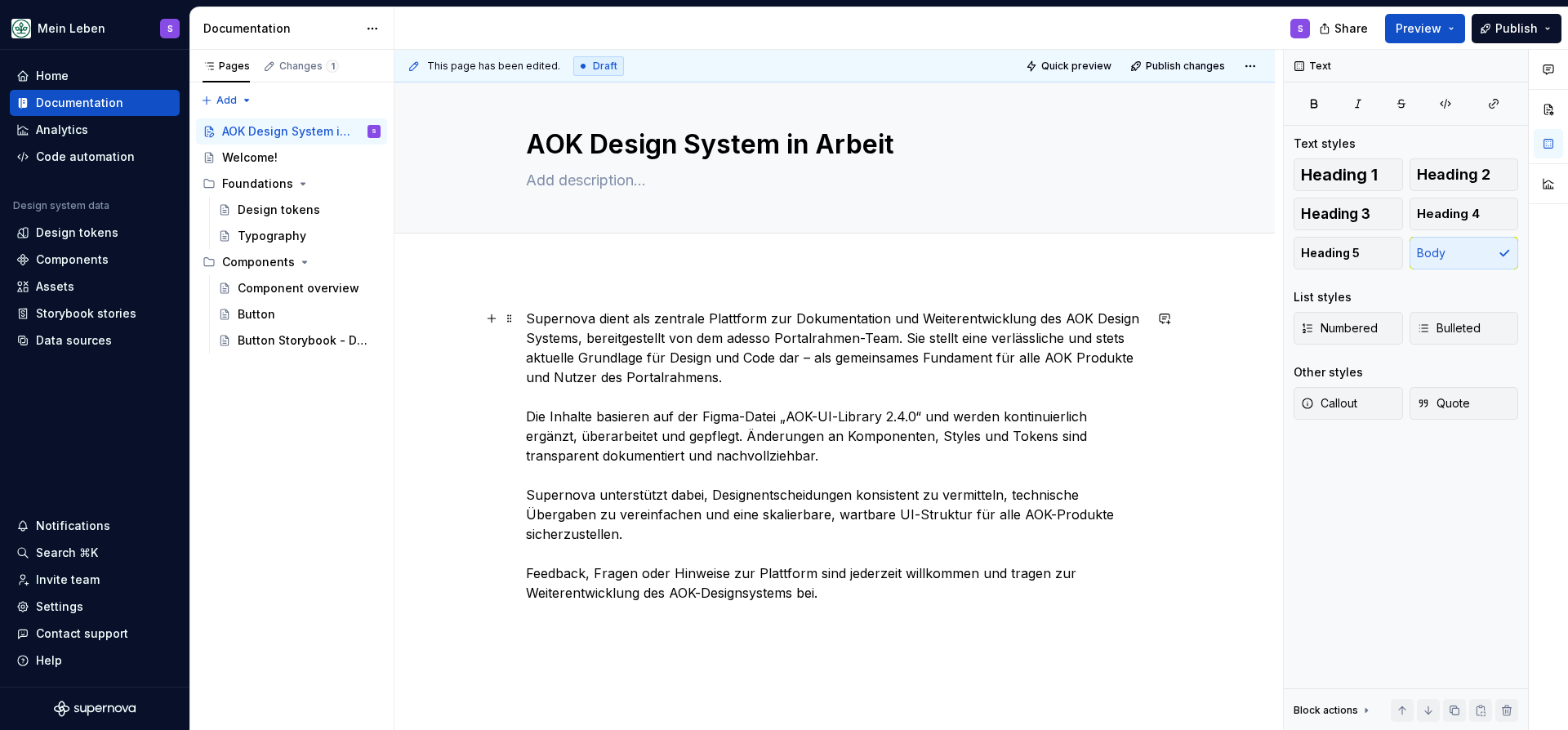
click at [1048, 508] on p "Supernova dient als zentrale Plattform zur Dokumentation und Weiterentwicklung …" at bounding box center [834, 455] width 617 height 294
click at [812, 546] on p "Supernova dient als zentrale Plattform zur Dokumentation und Weiterentwicklung …" at bounding box center [834, 455] width 617 height 294
click at [1501, 25] on span "Publish" at bounding box center [1516, 28] width 42 height 16
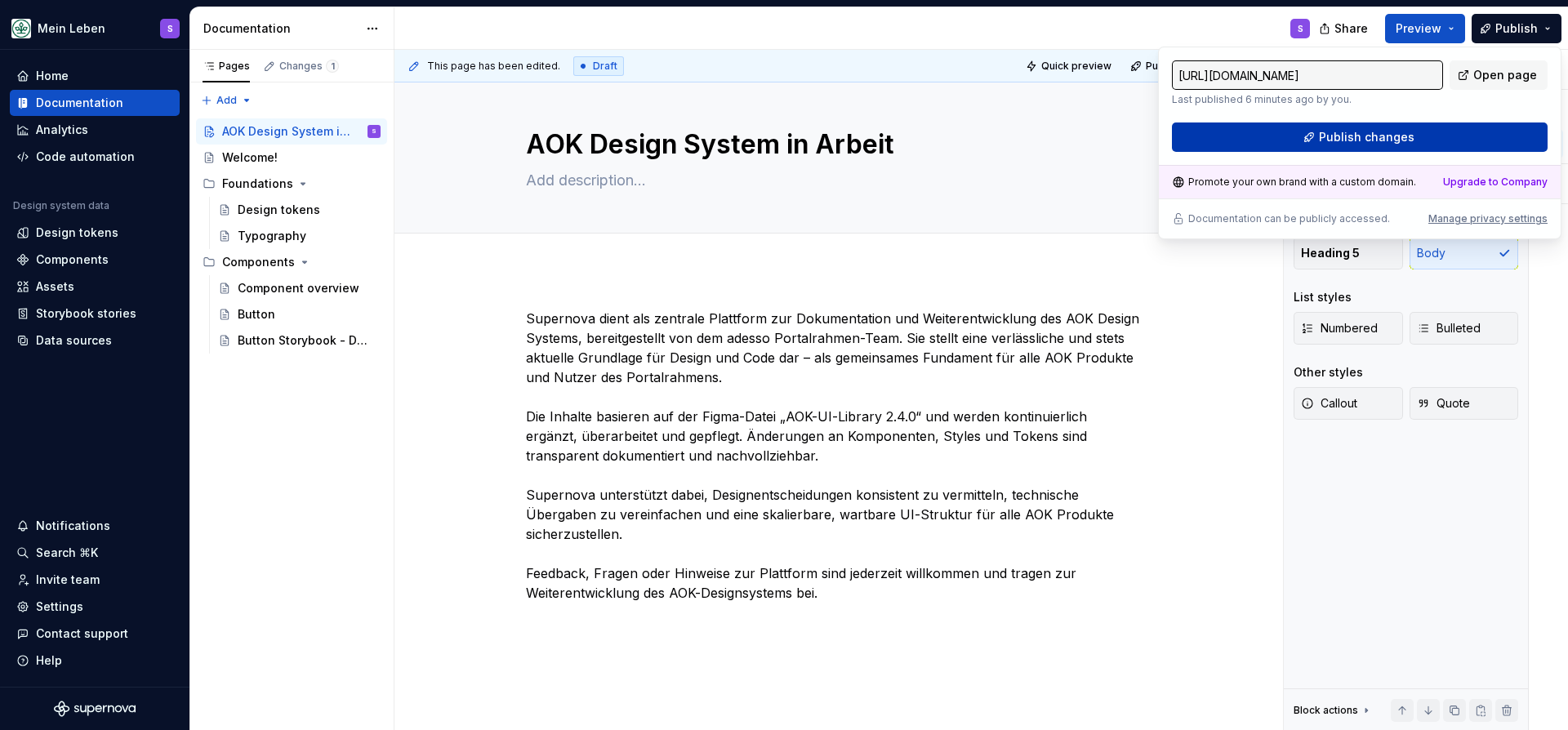
click at [1373, 133] on span "Publish changes" at bounding box center [1367, 137] width 95 height 16
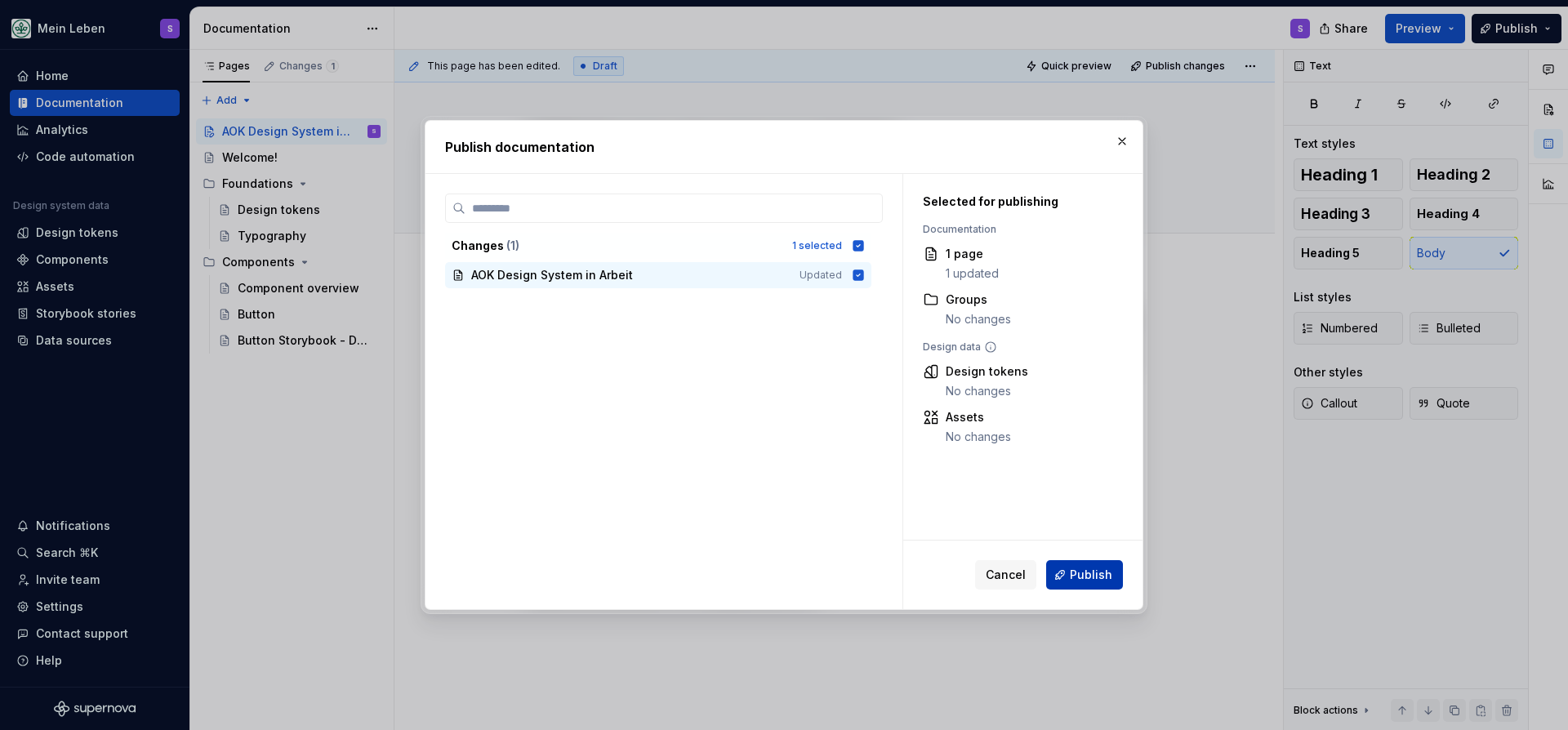
click at [1079, 574] on span "Publish" at bounding box center [1091, 575] width 42 height 16
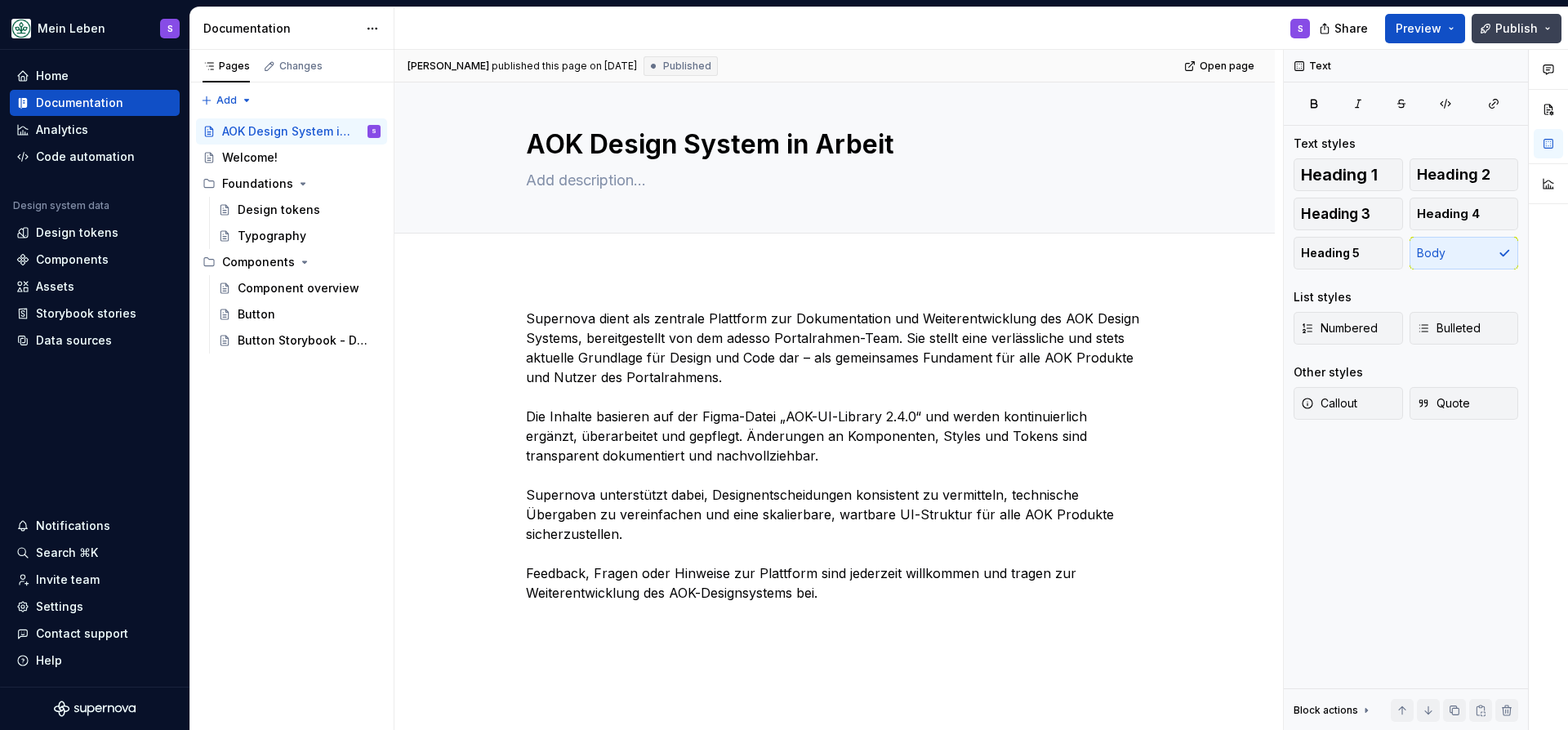
drag, startPoint x: 1520, startPoint y: 34, endPoint x: 1509, endPoint y: 41, distance: 13.0
click at [1520, 34] on span "Publish" at bounding box center [1516, 28] width 42 height 16
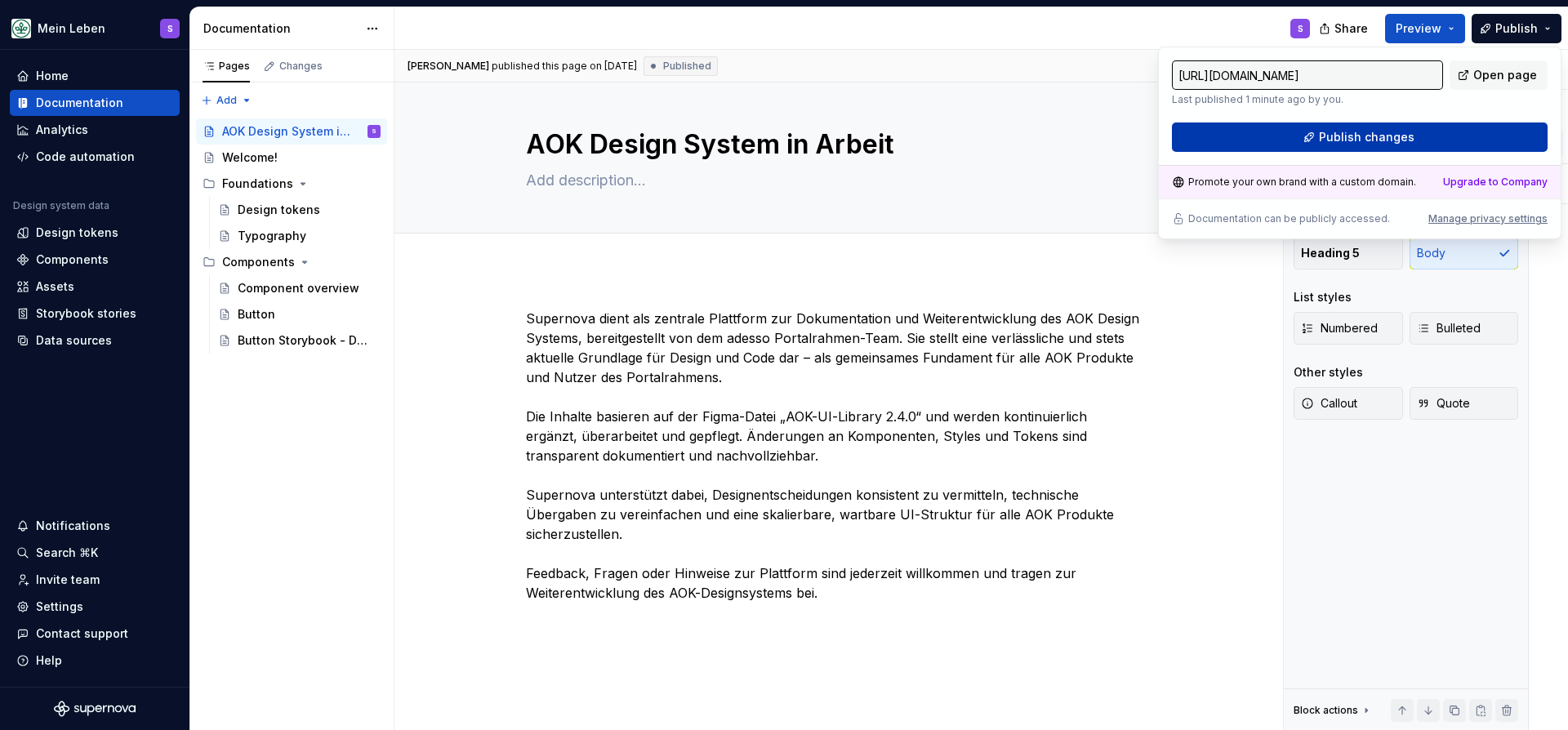
click at [1376, 134] on span "Publish changes" at bounding box center [1367, 137] width 95 height 16
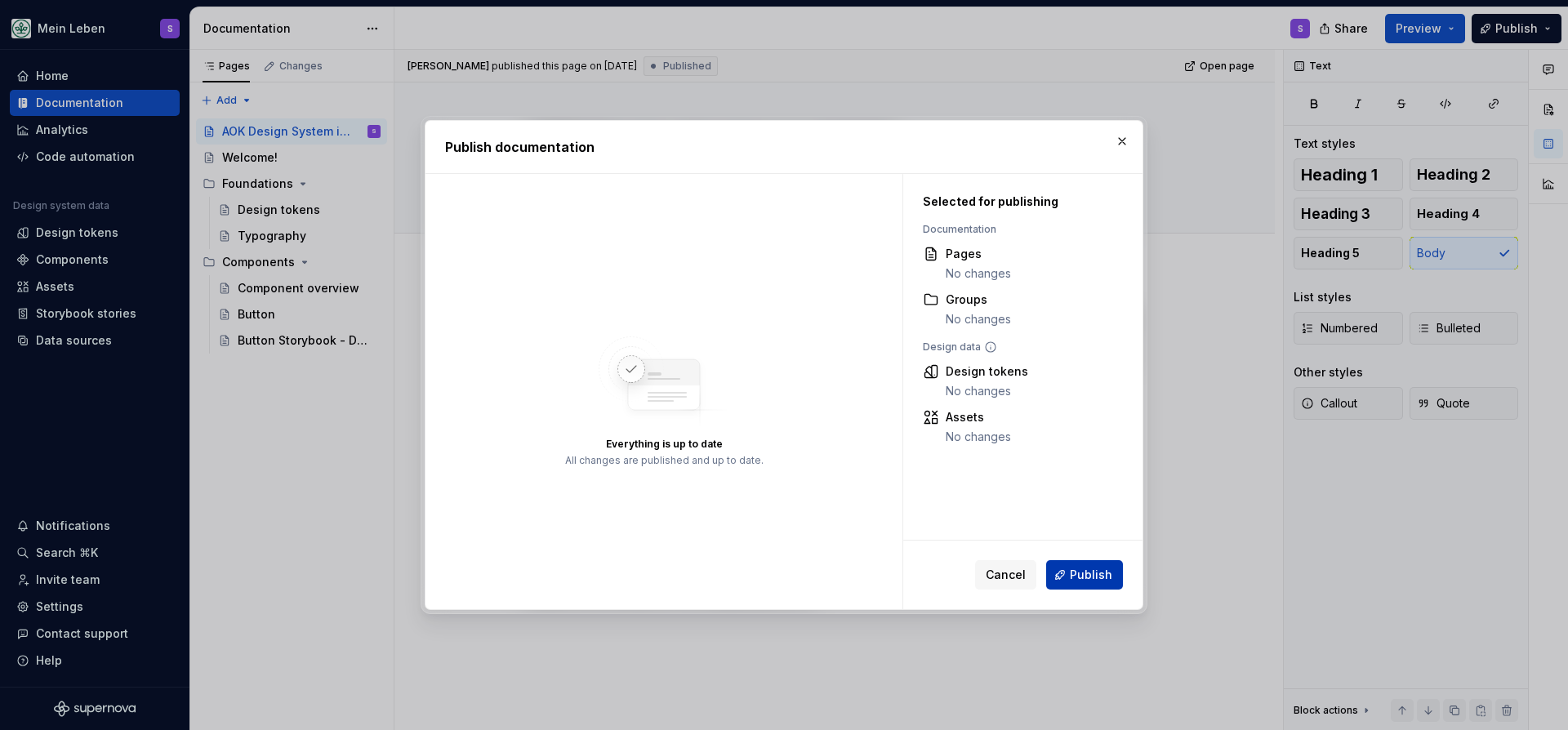
click at [1082, 572] on span "Publish" at bounding box center [1091, 575] width 42 height 16
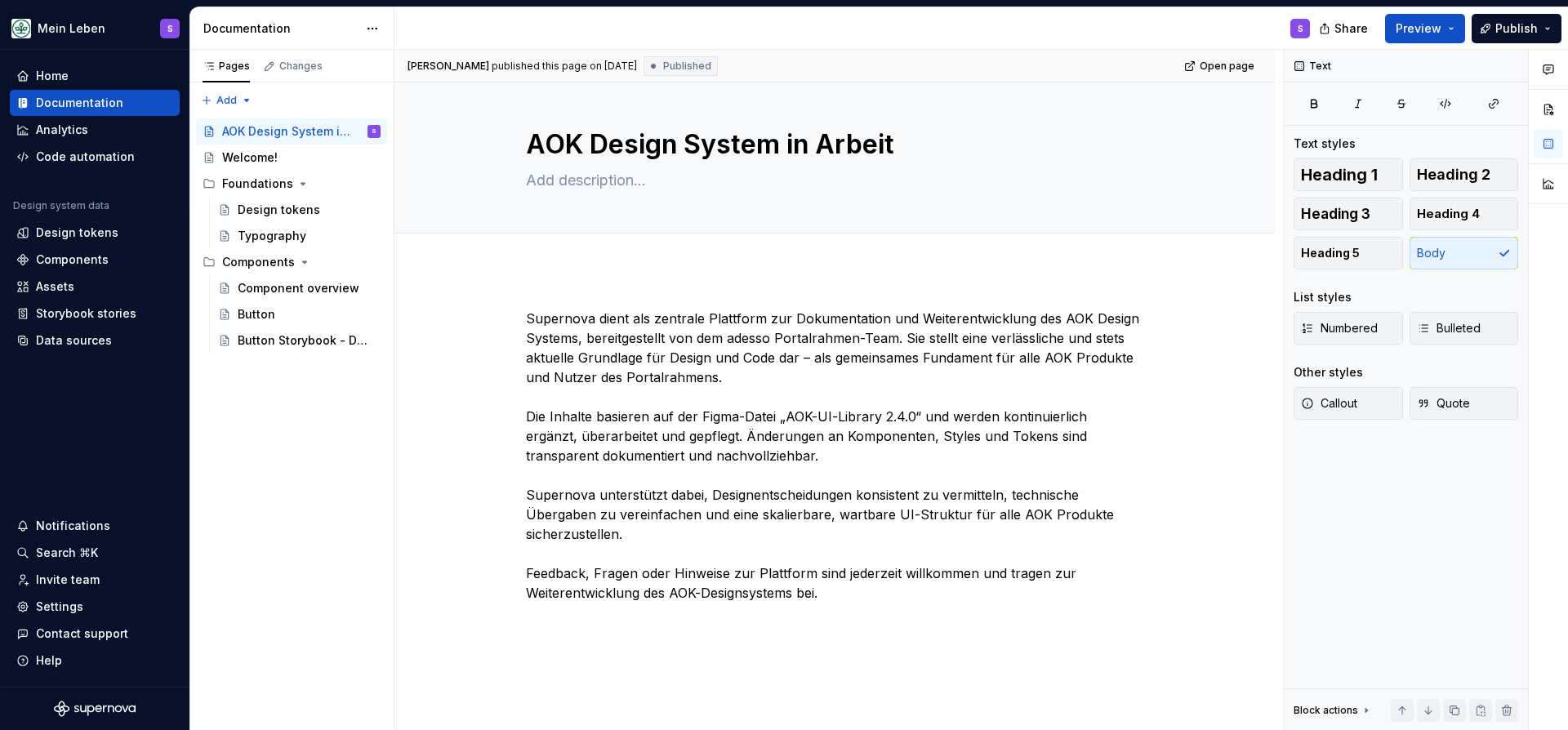
type textarea "*"
